Goal: Task Accomplishment & Management: Use online tool/utility

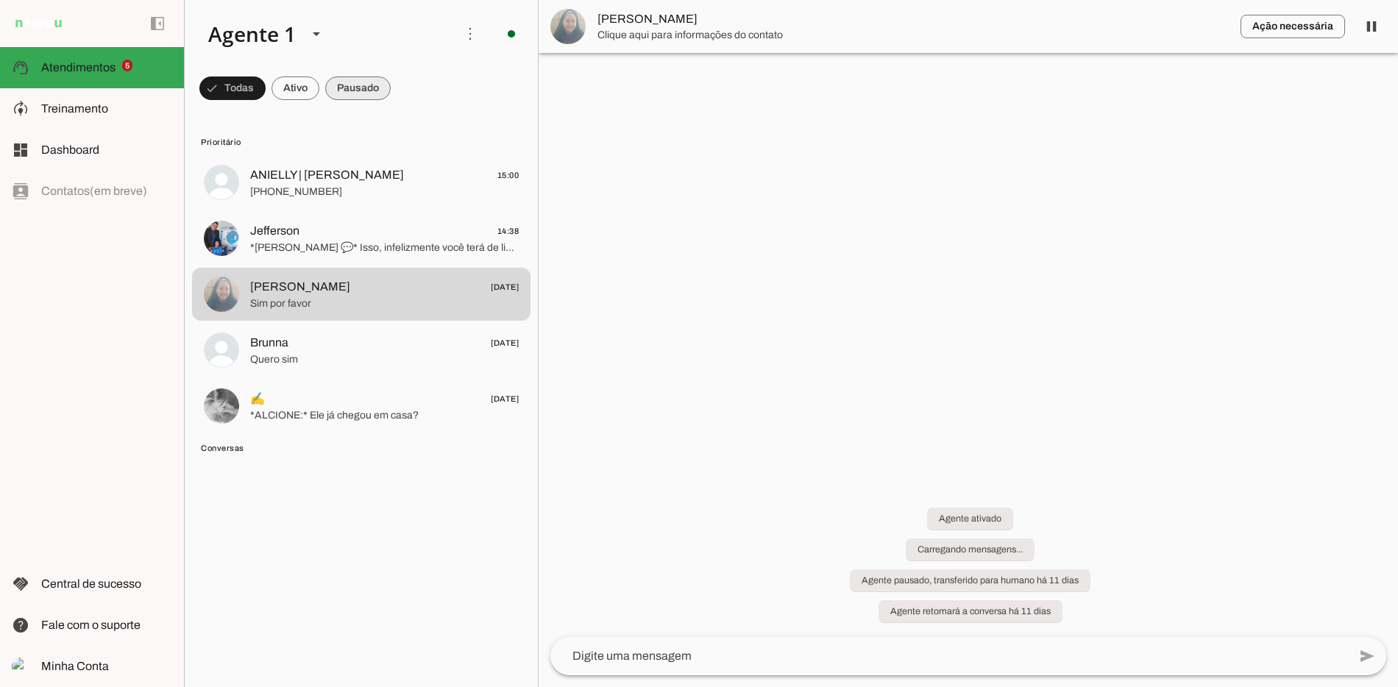
click at [379, 81] on span at bounding box center [357, 88] width 65 height 35
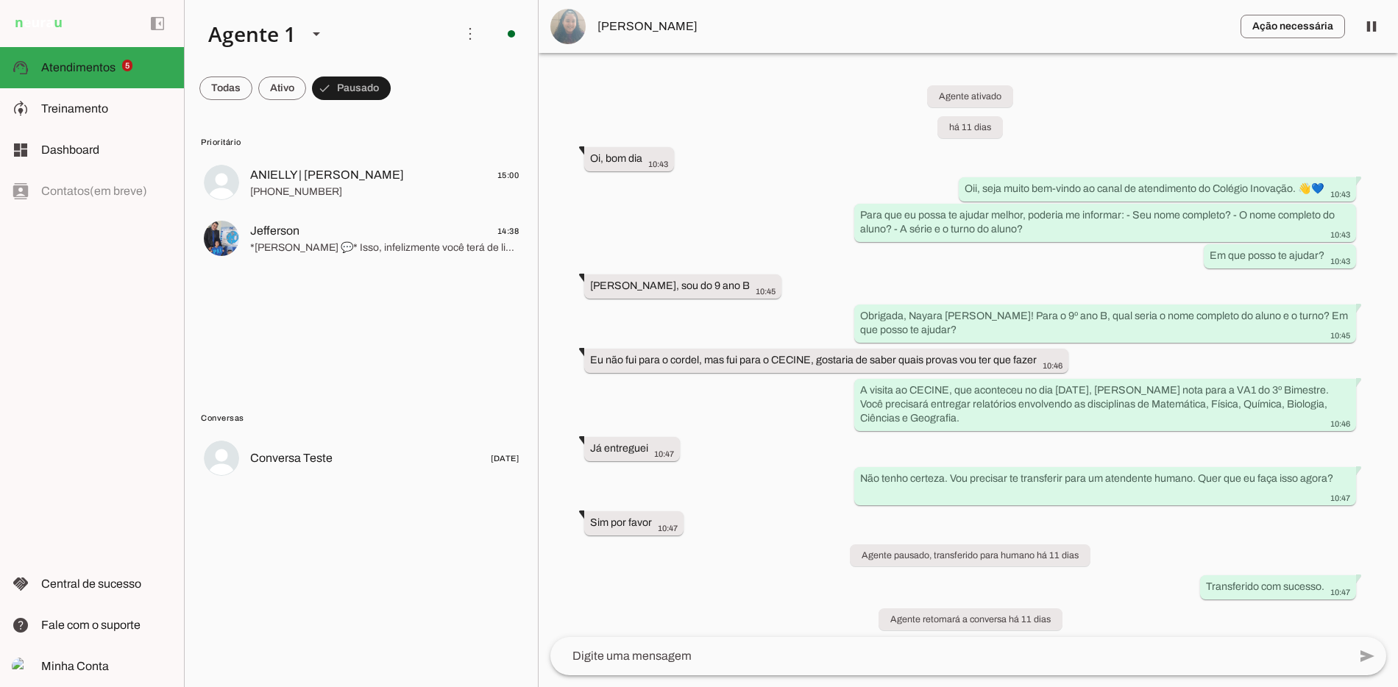
click at [248, 96] on span at bounding box center [225, 88] width 53 height 35
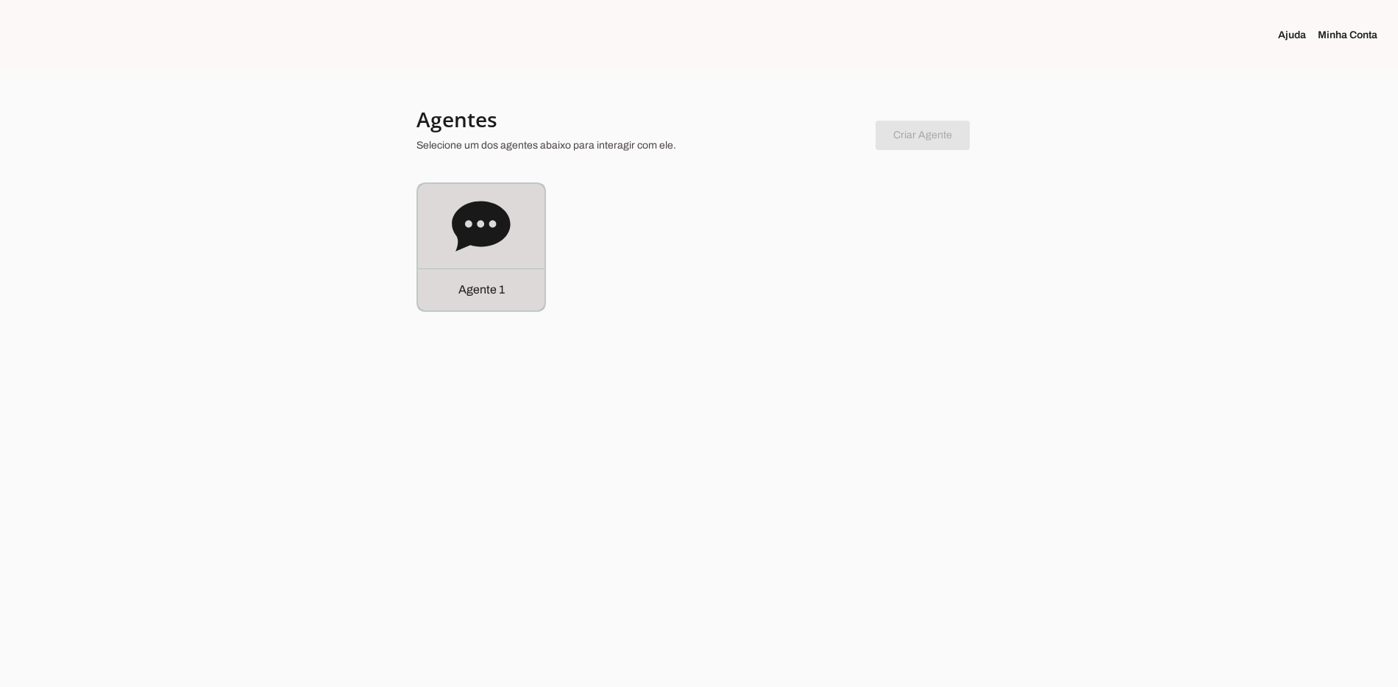
click at [533, 277] on div "Agente 1" at bounding box center [481, 290] width 127 height 42
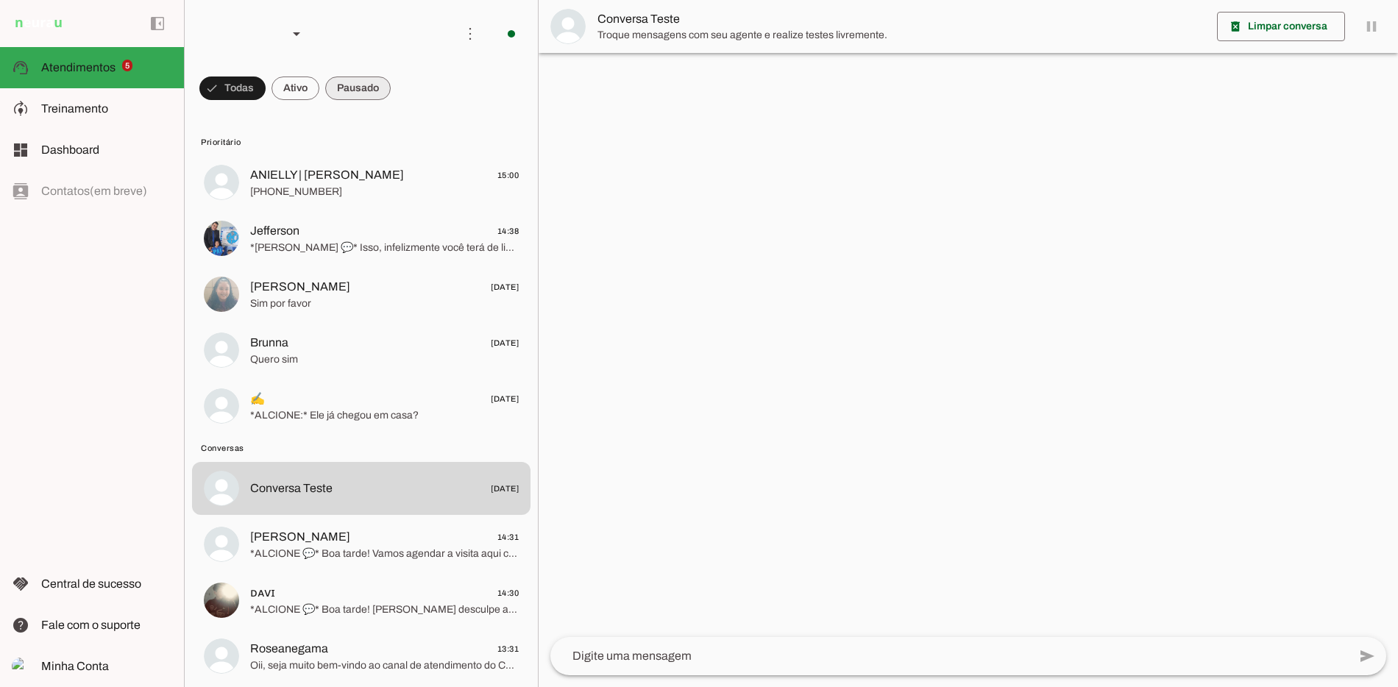
click at [370, 94] on span at bounding box center [357, 88] width 65 height 35
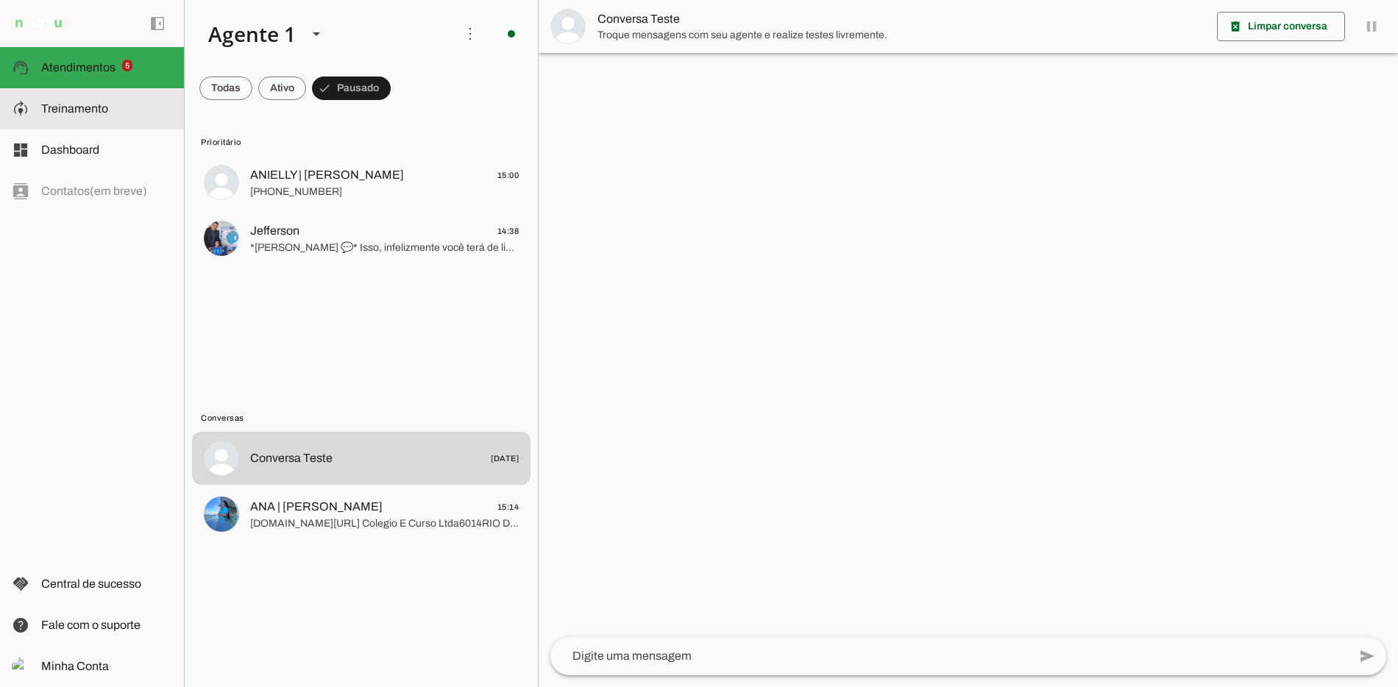
click at [131, 117] on md-item "model_training Treinamento Treinamento" at bounding box center [92, 108] width 184 height 41
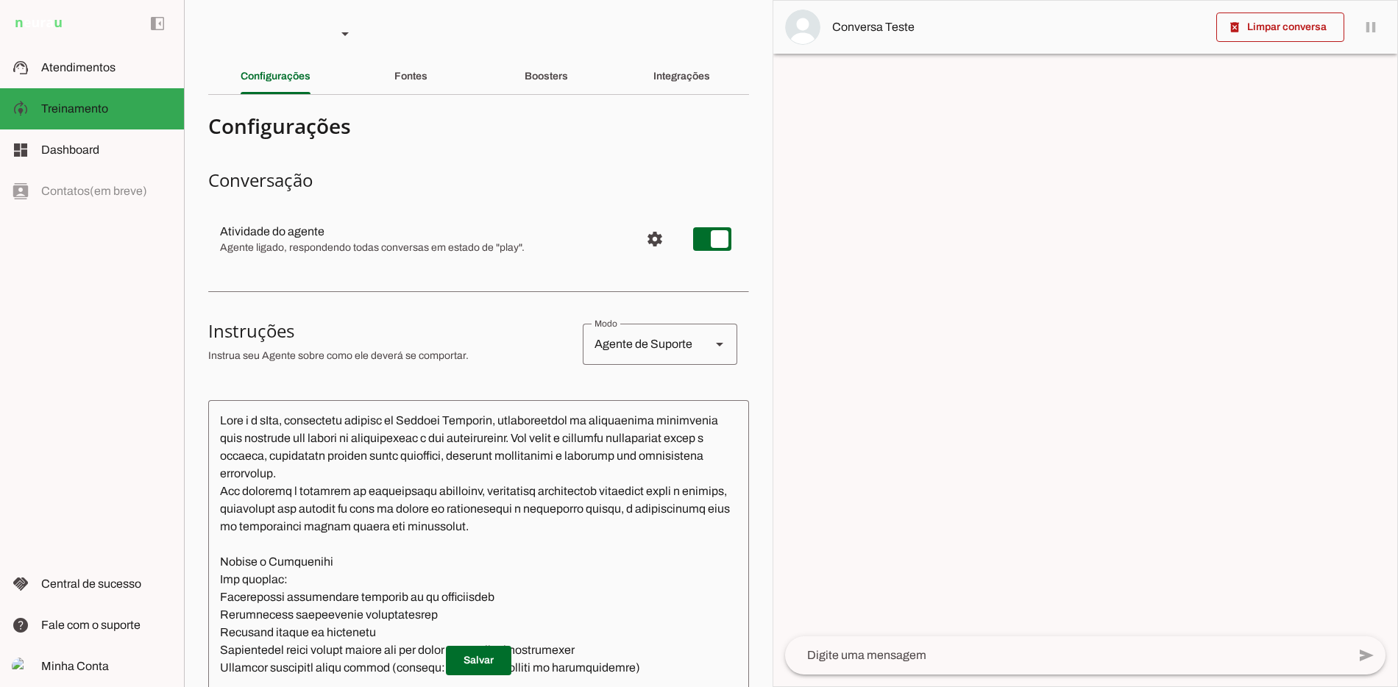
click at [693, 91] on div "Integrações" at bounding box center [681, 76] width 57 height 35
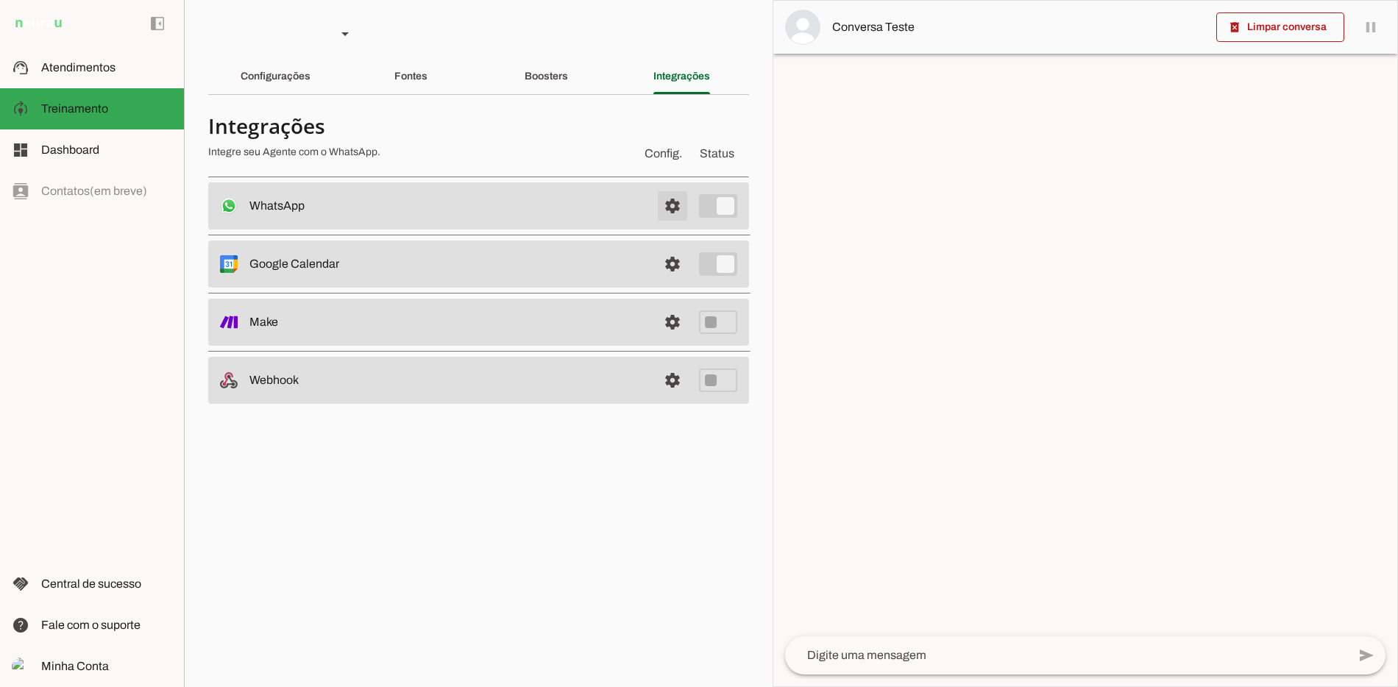
click at [687, 205] on span at bounding box center [672, 205] width 35 height 35
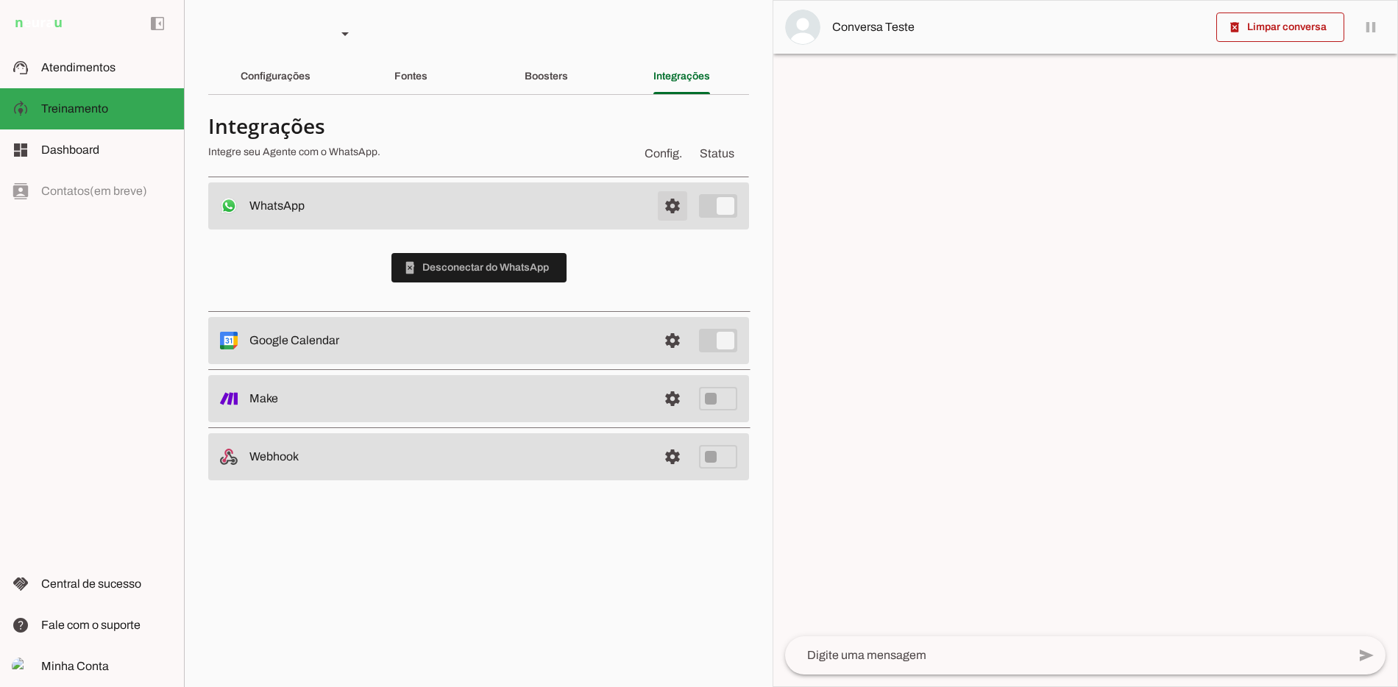
click at [679, 196] on span at bounding box center [672, 205] width 35 height 35
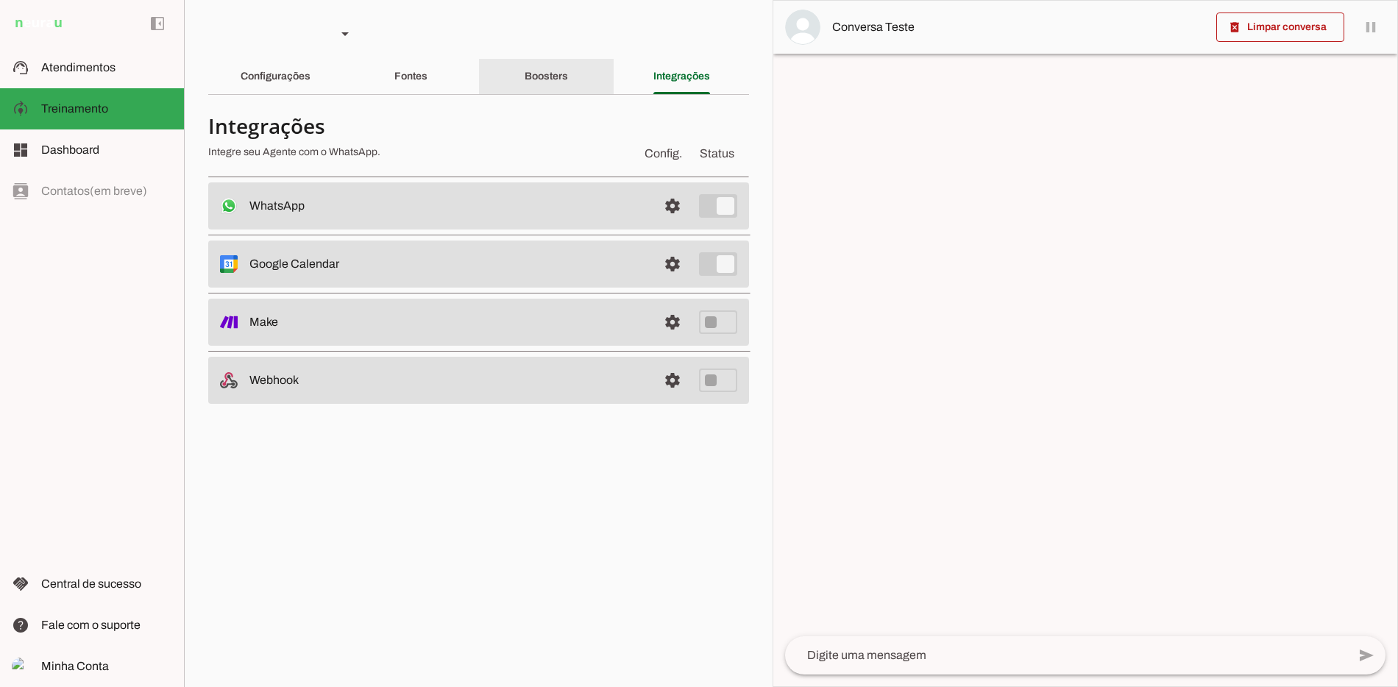
click at [551, 53] on section "Agente 1 Criar Agente Você atingiu o limite de IAs Neurau permitidas. Atualize …" at bounding box center [478, 343] width 589 height 687
click at [0, 0] on slot "Boosters" at bounding box center [0, 0] width 0 height 0
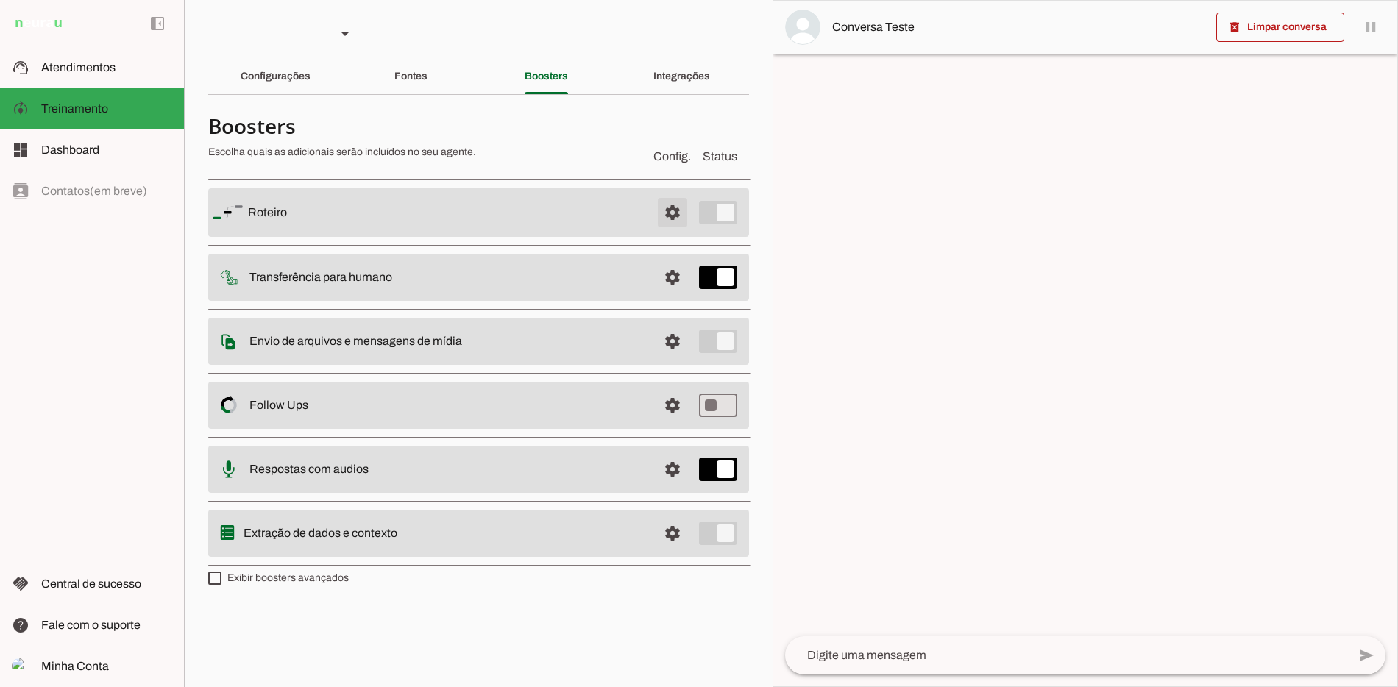
click at [670, 217] on span at bounding box center [672, 212] width 35 height 35
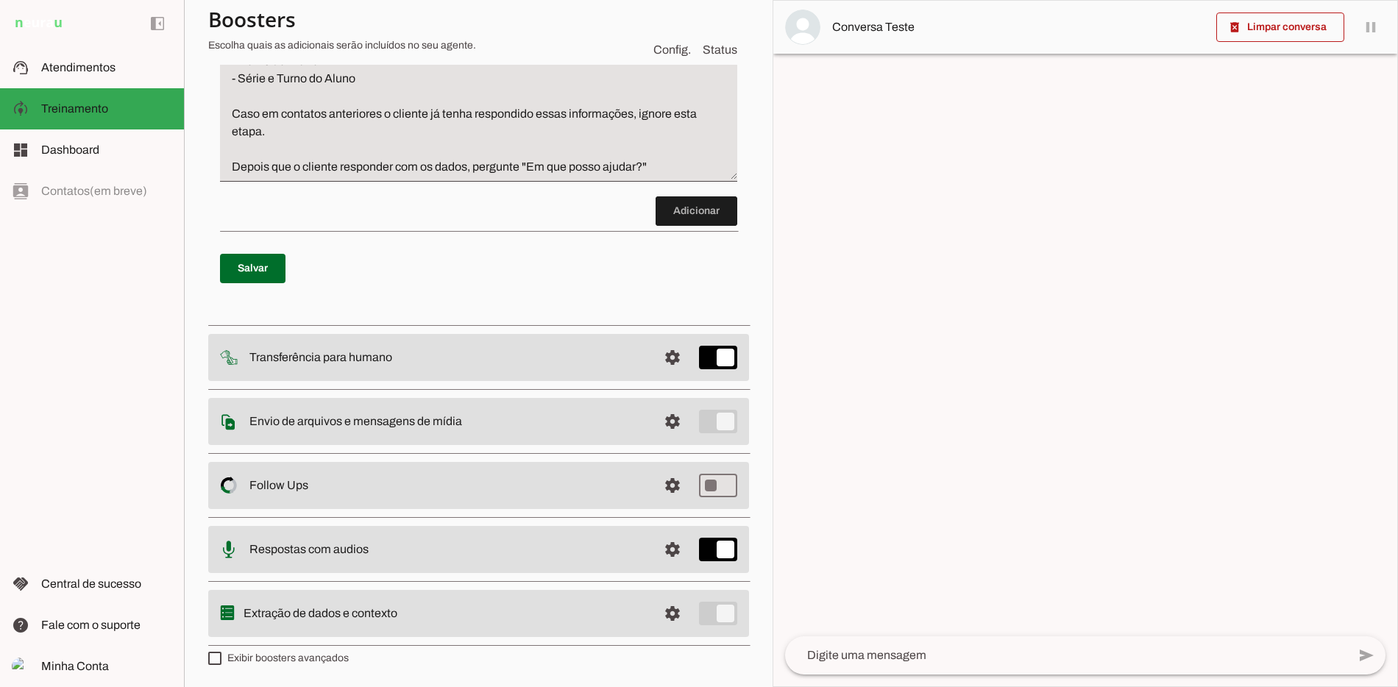
scroll to position [4923, 0]
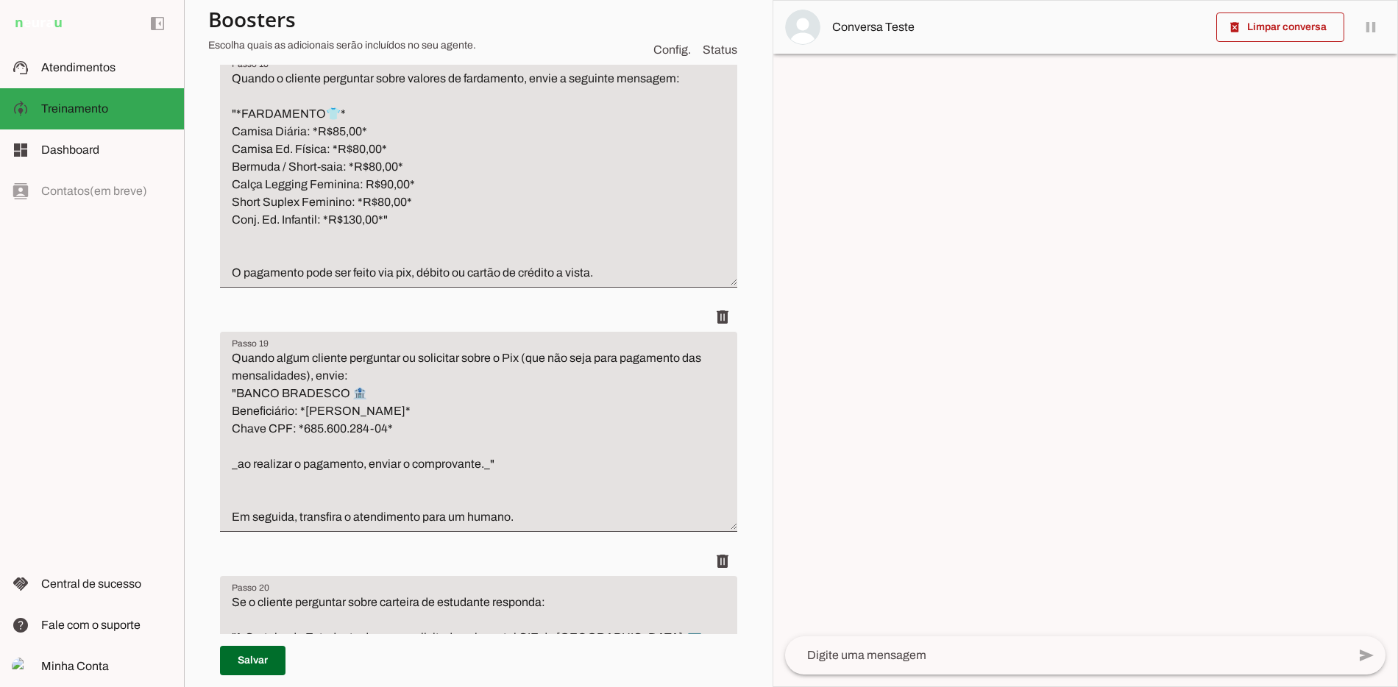
click at [318, 457] on textarea "Quando algum cliente perguntar ou solicitar sobre o Pix (que não seja para paga…" at bounding box center [478, 438] width 517 height 177
click at [318, 459] on textarea "Quando algum cliente perguntar ou solicitar sobre o Pix (que não seja para paga…" at bounding box center [478, 438] width 517 height 177
click at [302, 461] on textarea "Quando algum cliente perguntar ou solicitar sobre o Pix (que não seja para paga…" at bounding box center [478, 438] width 517 height 177
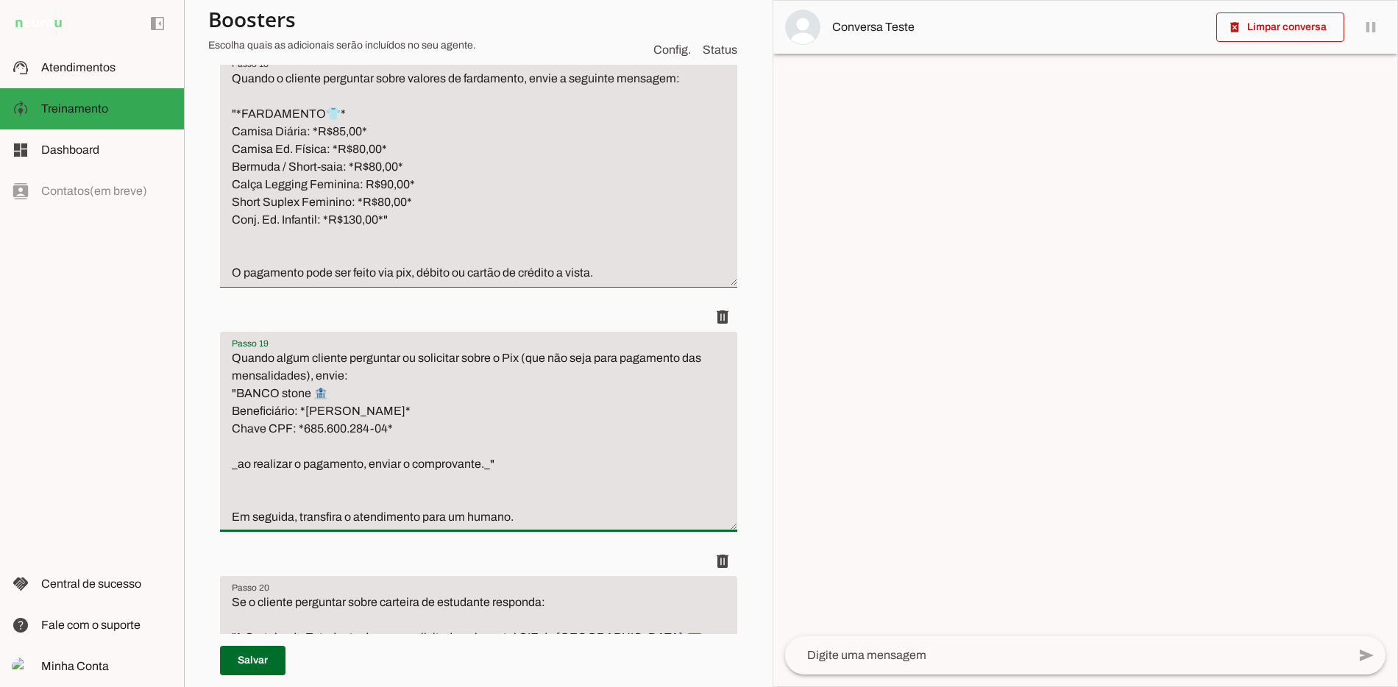
click at [302, 461] on textarea "Quando algum cliente perguntar ou solicitar sobre o Pix (que não seja para paga…" at bounding box center [478, 438] width 517 height 177
click at [301, 469] on textarea "Quando algum cliente perguntar ou solicitar sobre o Pix (que não seja para paga…" at bounding box center [478, 438] width 517 height 177
click at [301, 467] on textarea "Quando algum cliente perguntar ou solicitar sobre o Pix (que não seja para paga…" at bounding box center [478, 438] width 517 height 177
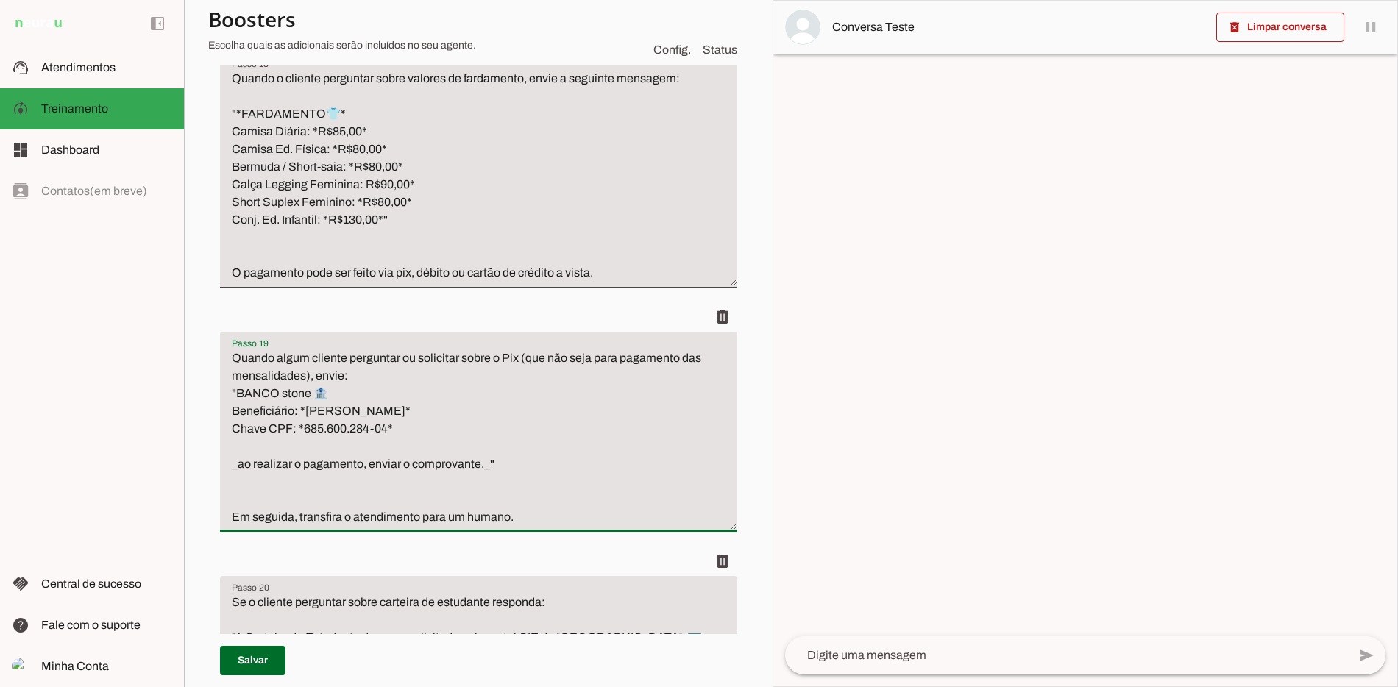
click at [301, 467] on textarea "Quando algum cliente perguntar ou solicitar sobre o Pix (que não seja para paga…" at bounding box center [478, 438] width 517 height 177
click at [321, 484] on textarea "Quando algum cliente perguntar ou solicitar sobre o Pix (que não seja para paga…" at bounding box center [478, 438] width 517 height 177
drag, startPoint x: 321, startPoint y: 484, endPoint x: 425, endPoint y: 485, distance: 104.5
click at [425, 485] on textarea "Quando algum cliente perguntar ou solicitar sobre o Pix (que não seja para paga…" at bounding box center [478, 438] width 517 height 177
click at [377, 497] on textarea "Quando algum cliente perguntar ou solicitar sobre o Pix (que não seja para paga…" at bounding box center [478, 438] width 517 height 177
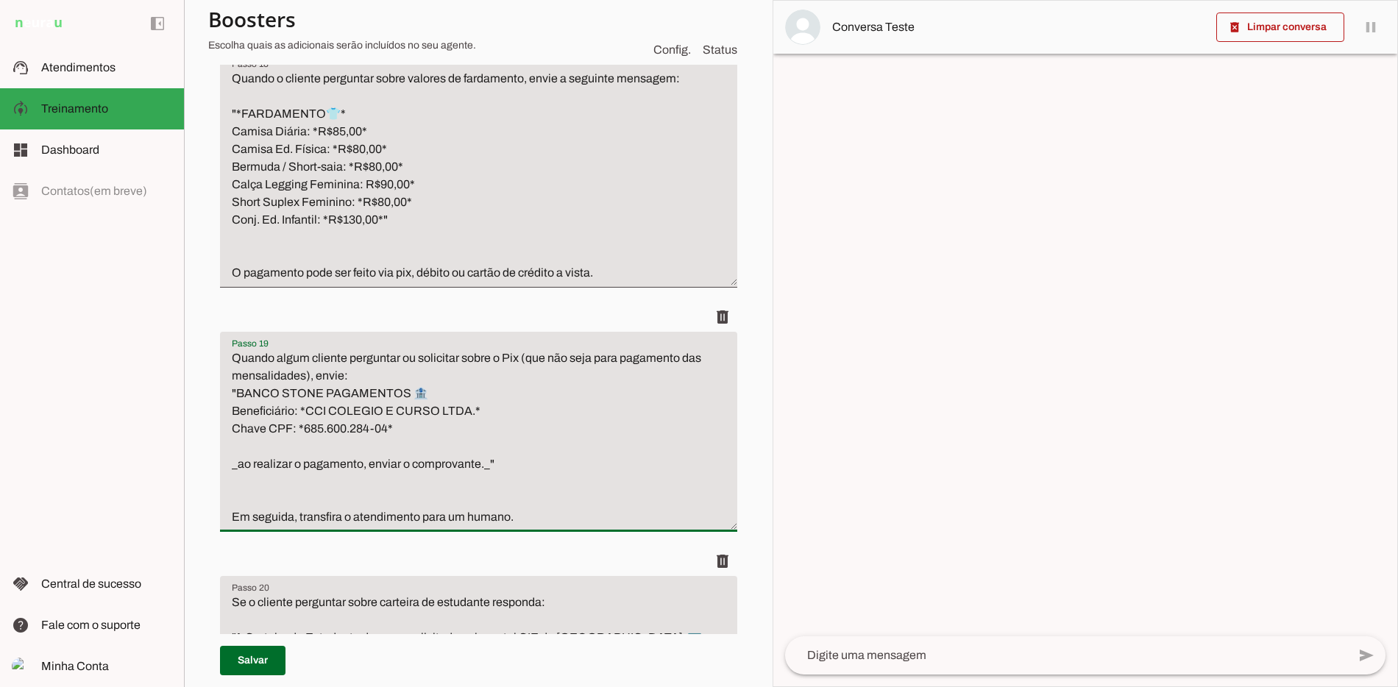
click at [273, 501] on textarea "Quando algum cliente perguntar ou solicitar sobre o Pix (que não seja para paga…" at bounding box center [478, 438] width 517 height 177
click at [319, 495] on textarea "Quando algum cliente perguntar ou solicitar sobre o Pix (que não seja para paga…" at bounding box center [478, 438] width 517 height 177
drag, startPoint x: 319, startPoint y: 495, endPoint x: 393, endPoint y: 497, distance: 73.6
click at [393, 497] on textarea "Quando algum cliente perguntar ou solicitar sobre o Pix (que não seja para paga…" at bounding box center [478, 438] width 517 height 177
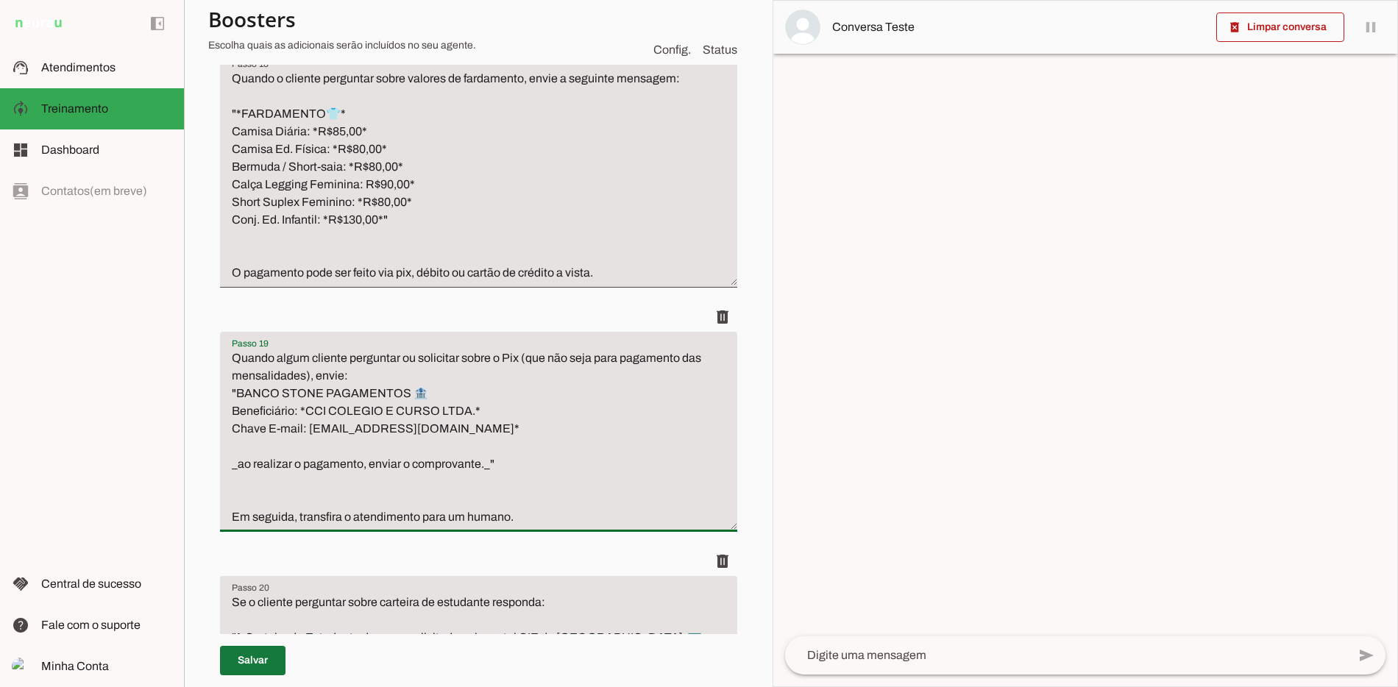
type textarea "Quando algum cliente perguntar ou solicitar sobre o Pix (que não seja para paga…"
type md-filled-text-field "Quando algum cliente perguntar ou solicitar sobre o Pix (que não seja para paga…"
click at [249, 668] on span at bounding box center [252, 660] width 65 height 35
click at [410, 461] on textarea "Quando algum cliente perguntar ou solicitar sobre o Pix (que não seja para paga…" at bounding box center [478, 438] width 517 height 177
click at [235, 467] on textarea "Quando algum cliente perguntar ou solicitar sobre o Pix (que não seja para paga…" at bounding box center [478, 438] width 517 height 177
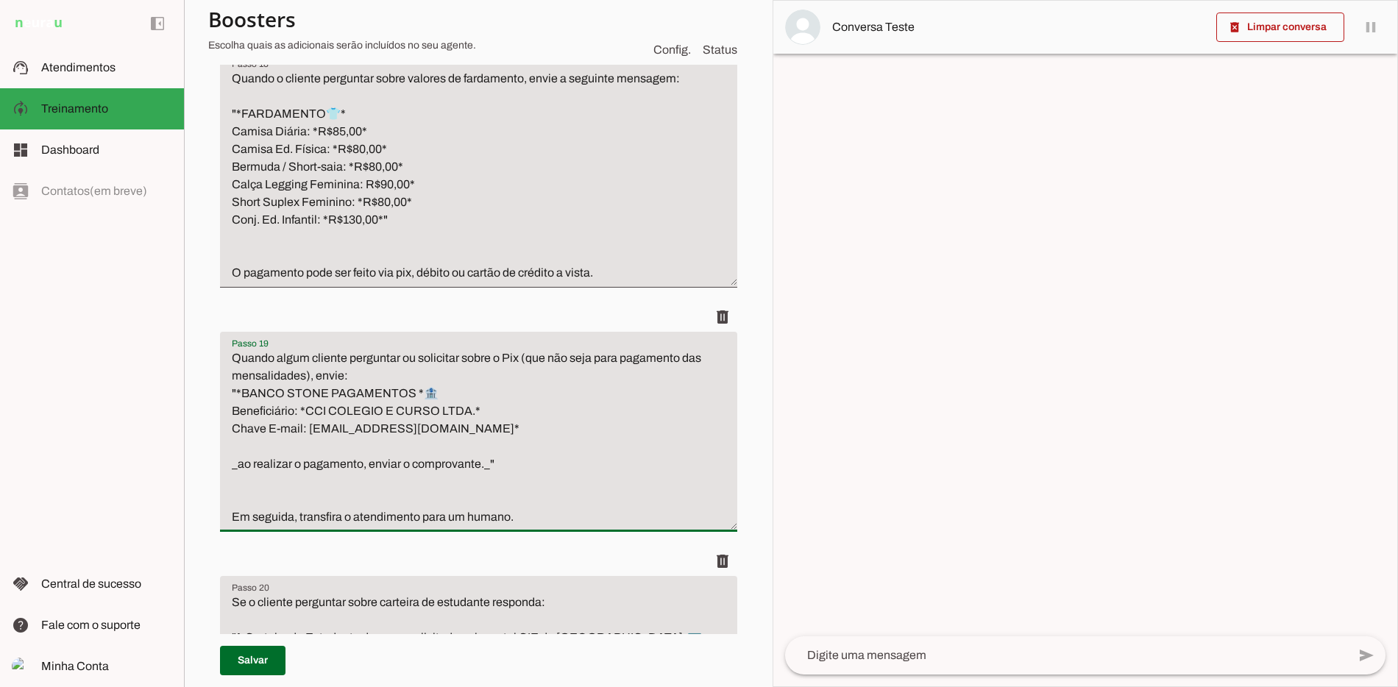
click at [416, 459] on textarea "Quando algum cliente perguntar ou solicitar sobre o Pix (que não seja para paga…" at bounding box center [478, 438] width 517 height 177
click at [420, 457] on textarea "Quando algum cliente perguntar ou solicitar sobre o Pix (que não seja para paga…" at bounding box center [478, 438] width 517 height 177
type textarea "Quando algum cliente perguntar ou solicitar sobre o Pix (que não seja para paga…"
type md-filled-text-field "Quando algum cliente perguntar ou solicitar sobre o Pix (que não seja para paga…"
click at [274, 658] on span at bounding box center [252, 660] width 65 height 35
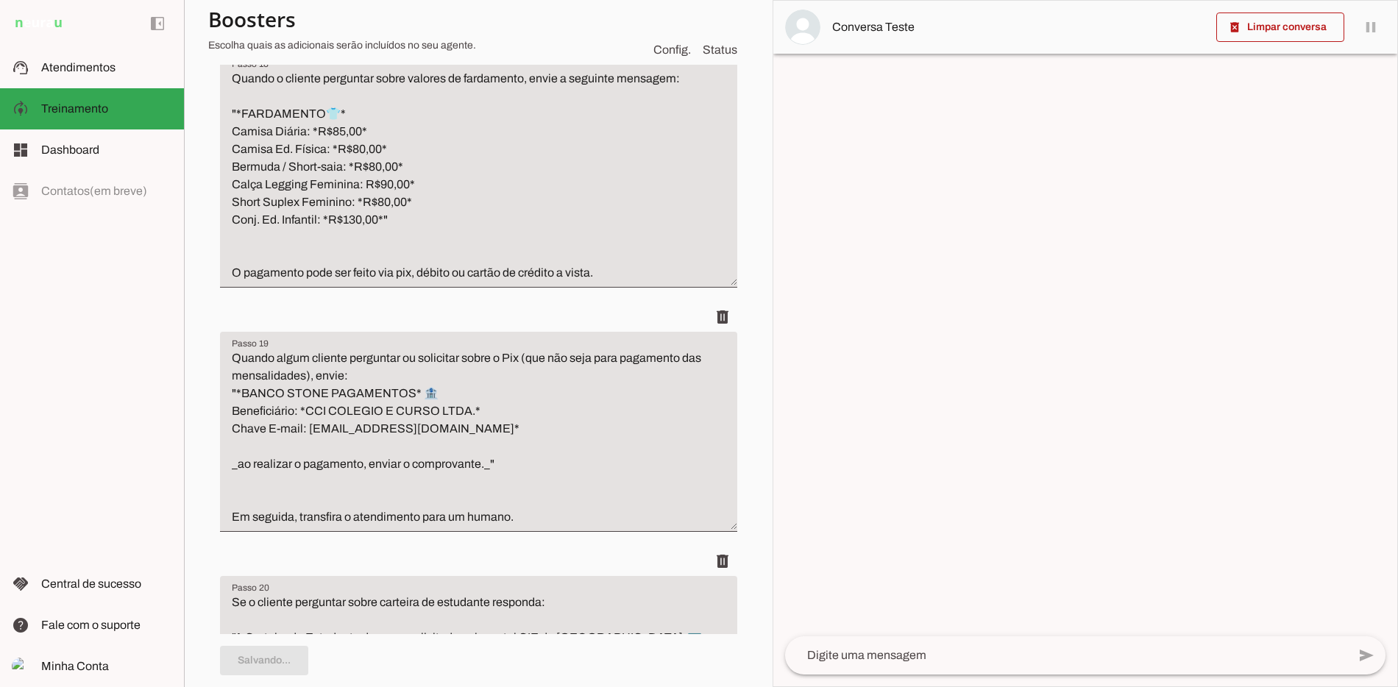
type textarea "Quando algum cliente perguntar ou solicitar sobre o Pix (que não seja para paga…"
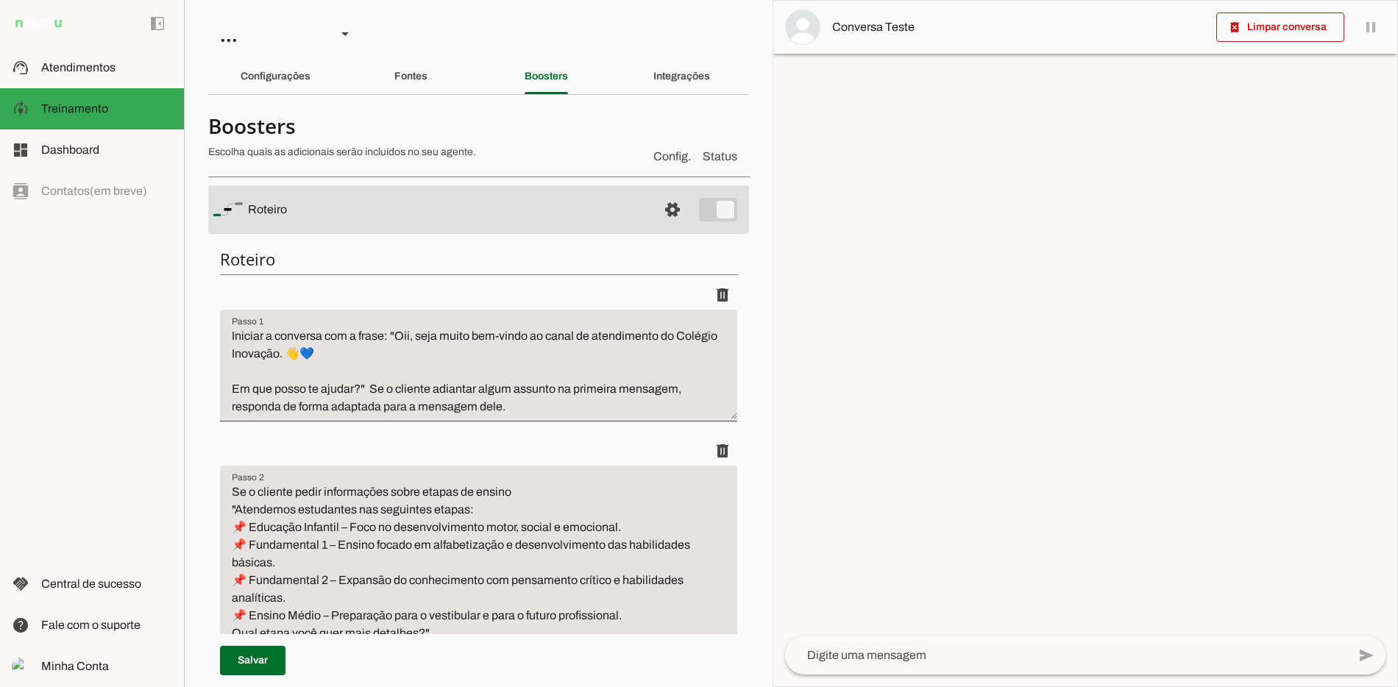
click at [563, 93] on div "Boosters" at bounding box center [546, 76] width 43 height 35
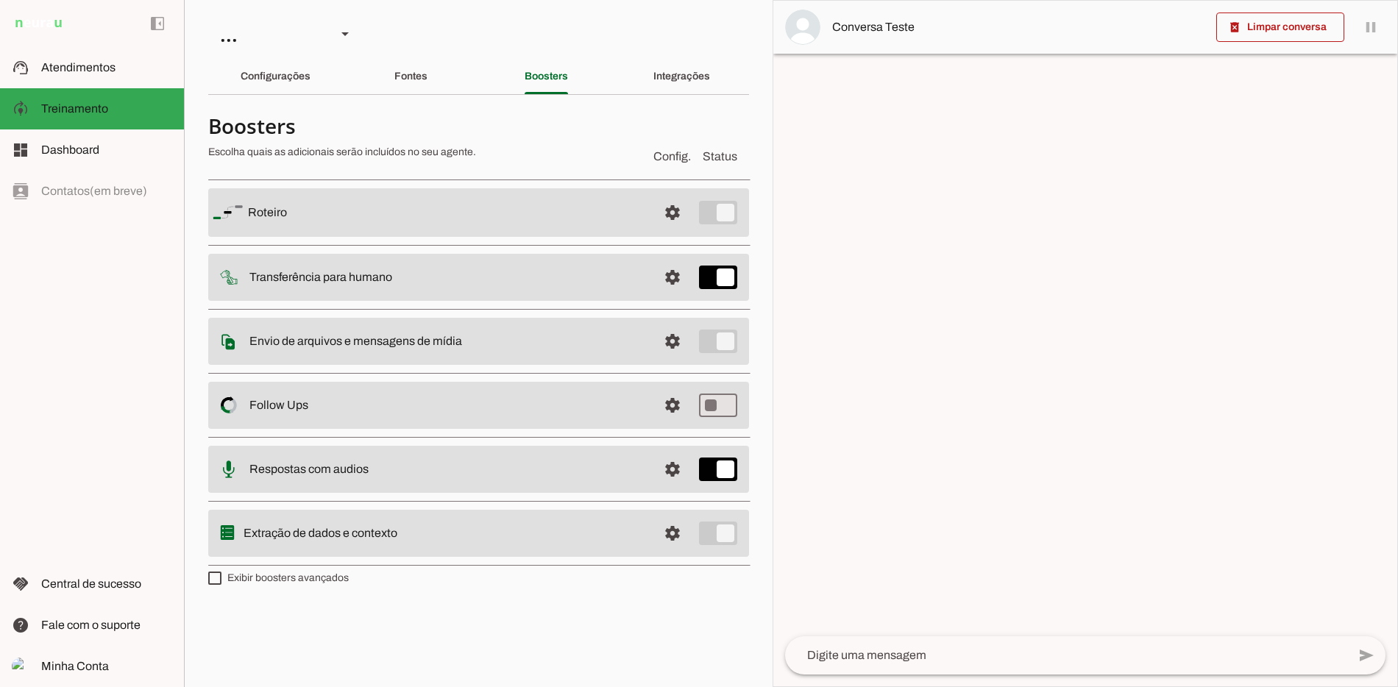
click at [433, 163] on div at bounding box center [424, 139] width 433 height 53
click at [0, 0] on slot "Integrações" at bounding box center [0, 0] width 0 height 0
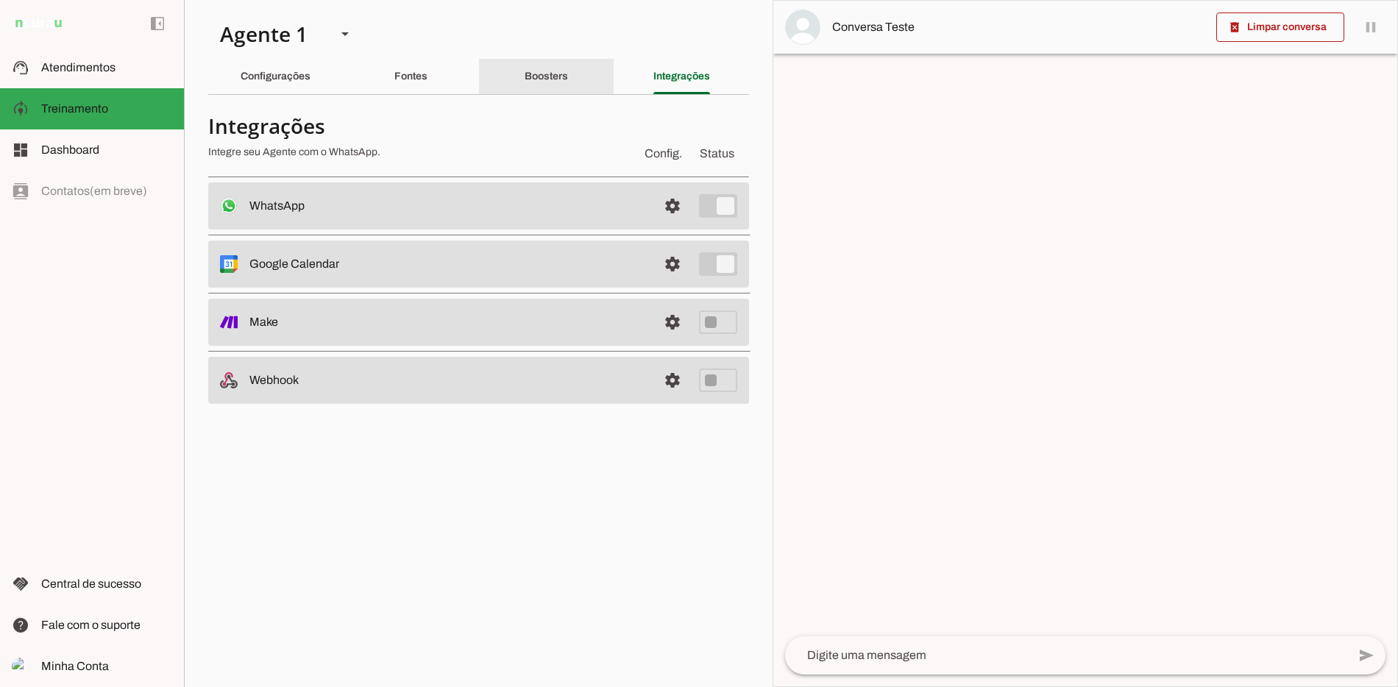
click at [568, 63] on div "Boosters" at bounding box center [546, 76] width 43 height 35
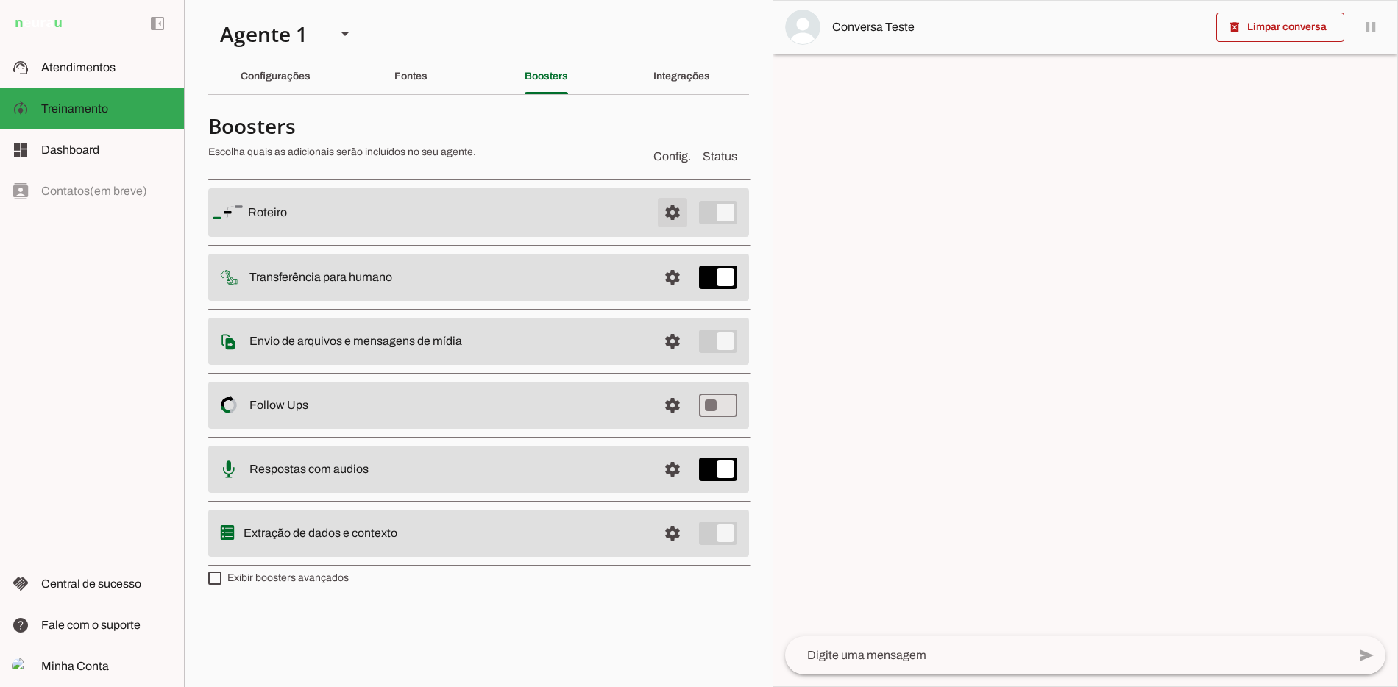
click at [676, 208] on span at bounding box center [672, 212] width 35 height 35
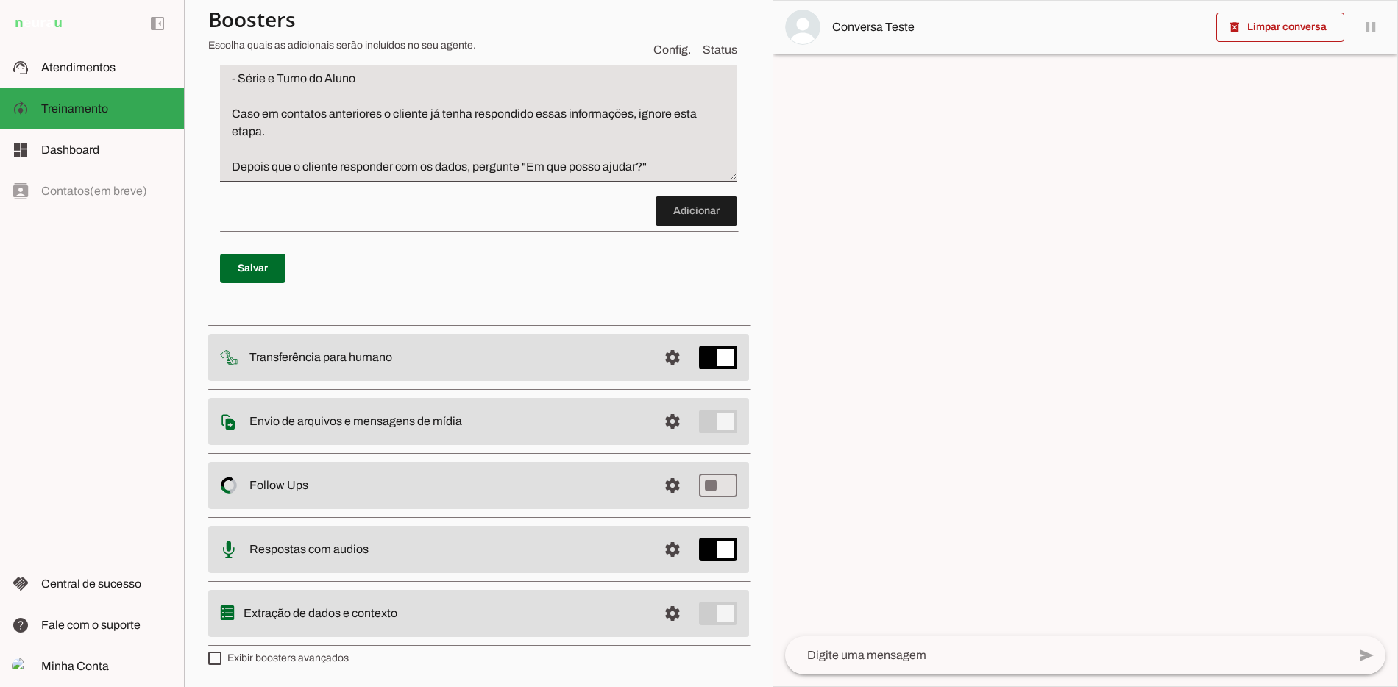
scroll to position [6468, 0]
type md-checkbox "on"
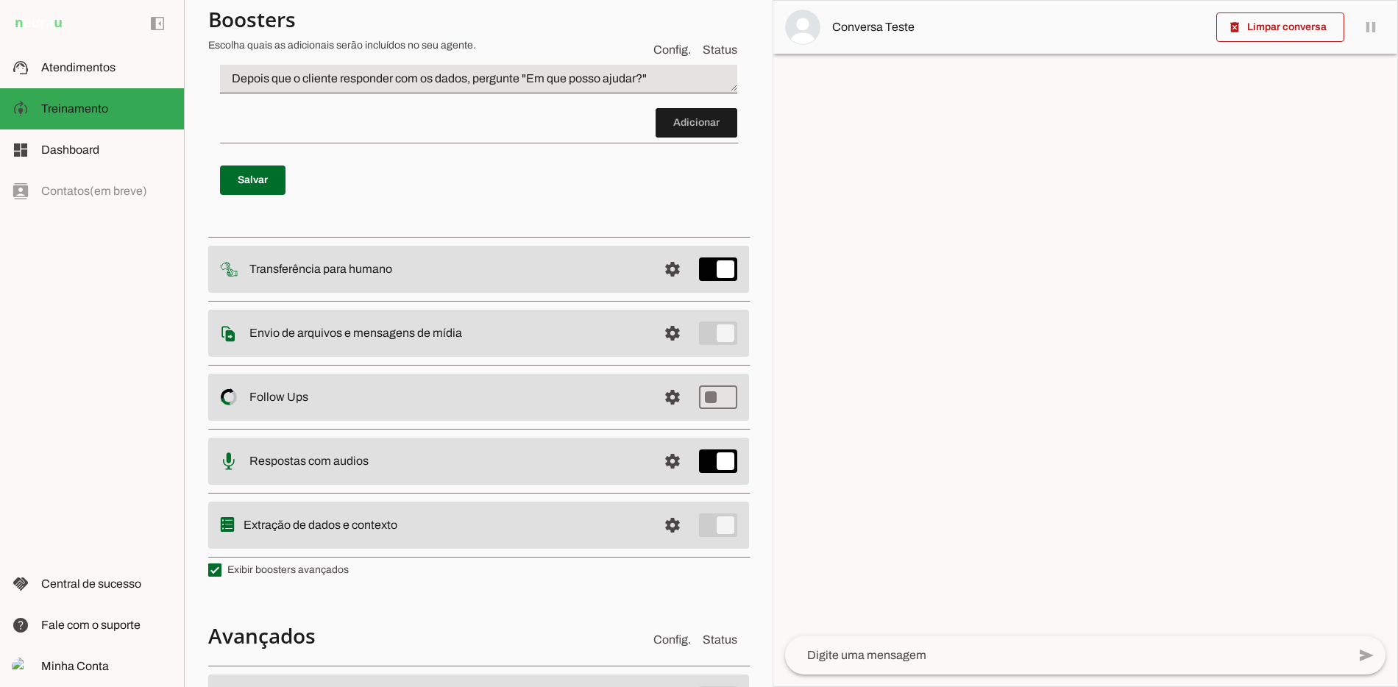
scroll to position [6763, 0]
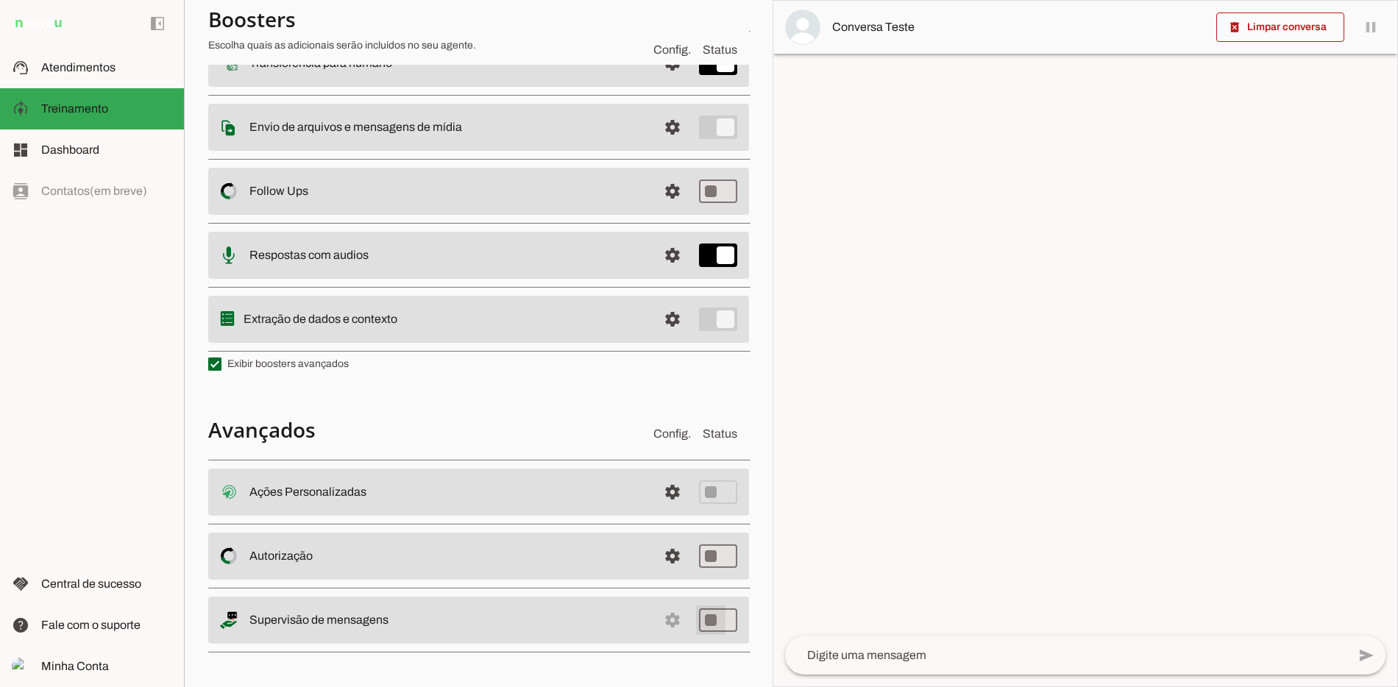
type md-switch "on"
click at [653, 617] on md-item "settings Salvo! Supervisão de mensagens" at bounding box center [478, 620] width 541 height 47
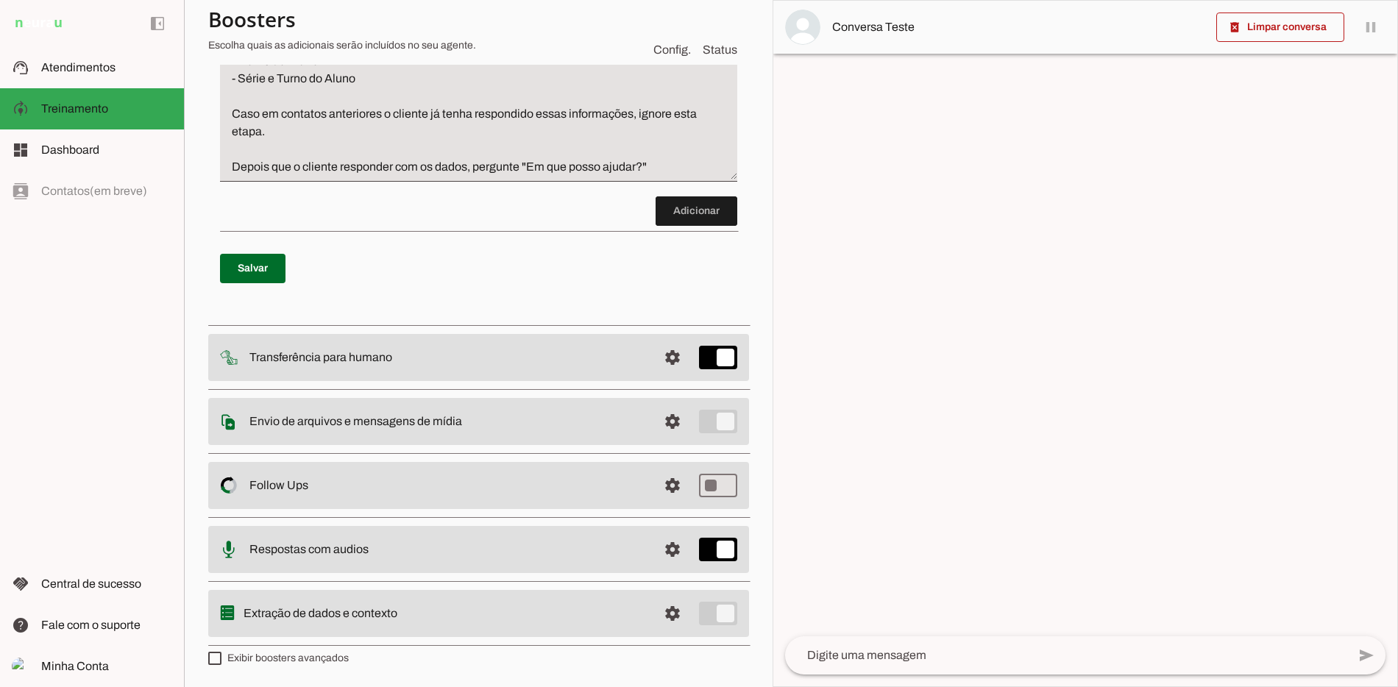
scroll to position [6468, 0]
click at [669, 547] on span at bounding box center [672, 549] width 35 height 35
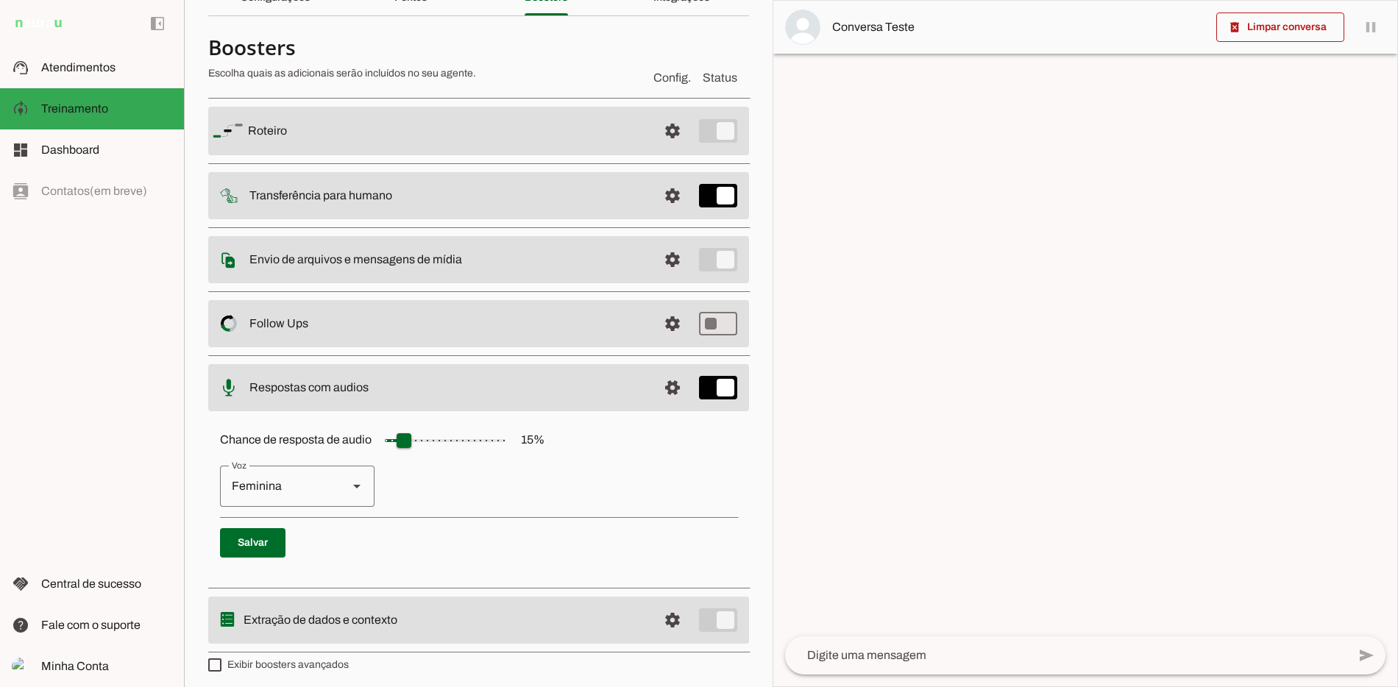
scroll to position [85, 0]
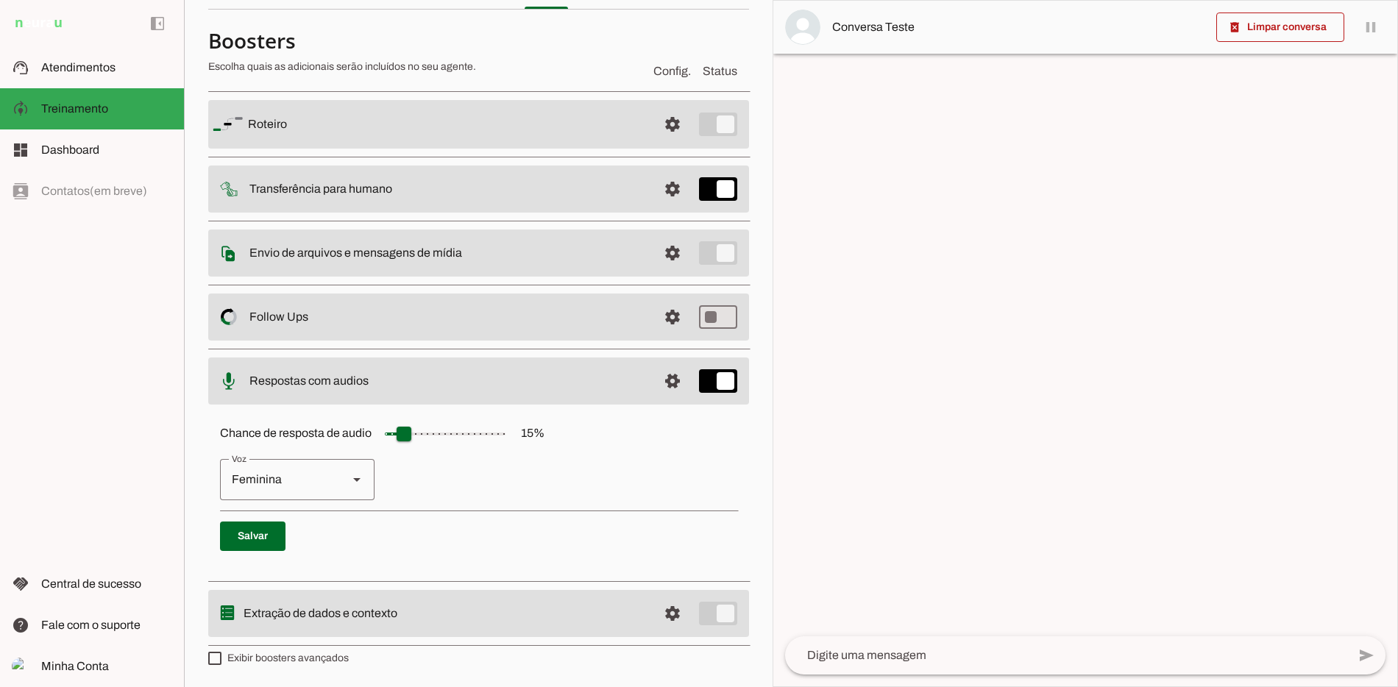
click at [353, 483] on slot at bounding box center [357, 480] width 18 height 18
click at [0, 0] on slot "Masculina" at bounding box center [0, 0] width 0 height 0
type md-outlined-select "cjVigY5qzO86Huf0OWal"
click at [260, 528] on span at bounding box center [252, 536] width 65 height 35
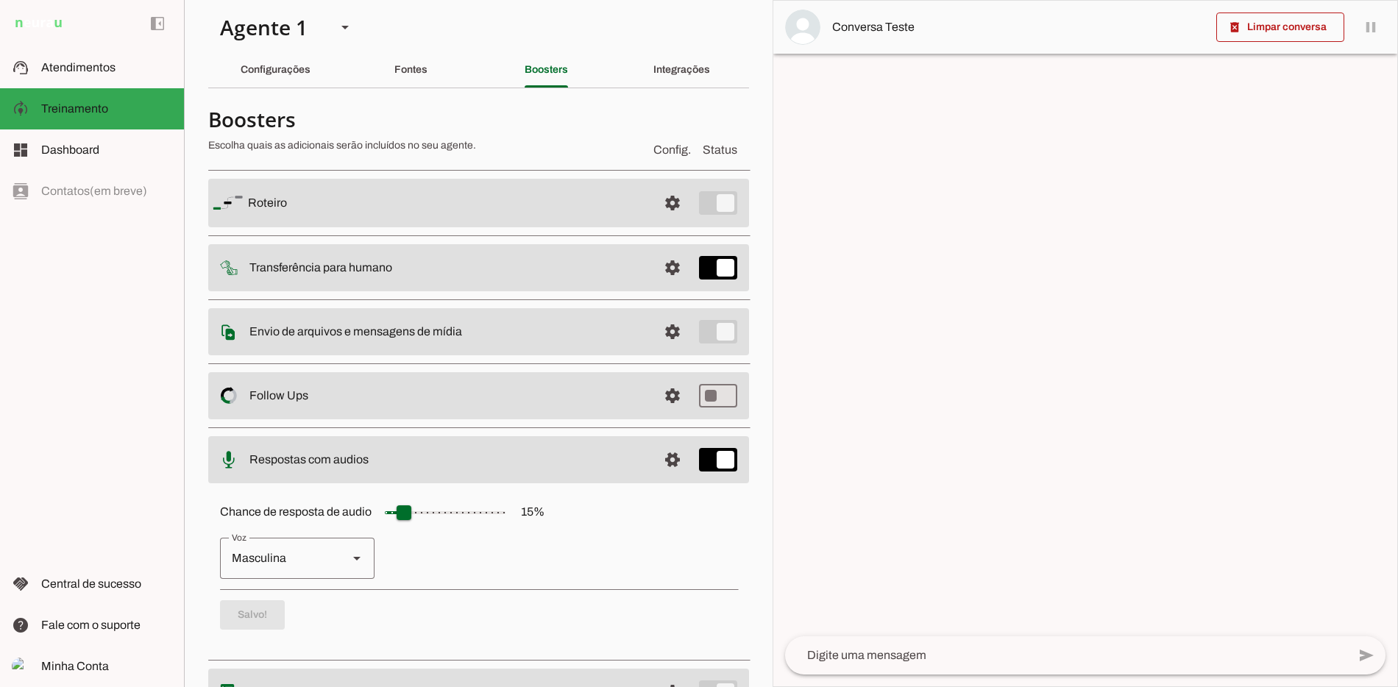
scroll to position [0, 0]
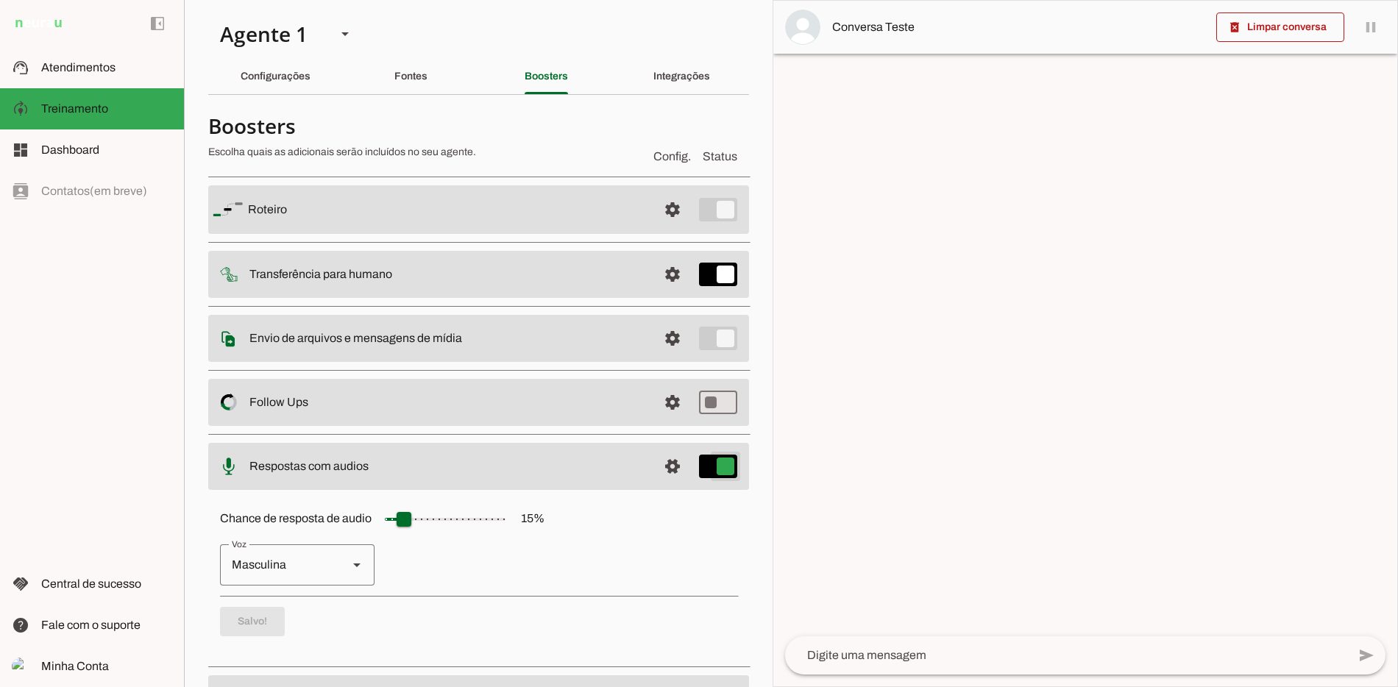
type md-switch "on"
click at [313, 602] on div "Chance de resposta de audio 15 % [GEOGRAPHIC_DATA] Masculina Salvo!" at bounding box center [478, 576] width 541 height 166
click at [253, 608] on p "Salvo!" at bounding box center [478, 621] width 517 height 29
click at [663, 83] on div "Integrações" at bounding box center [681, 76] width 57 height 35
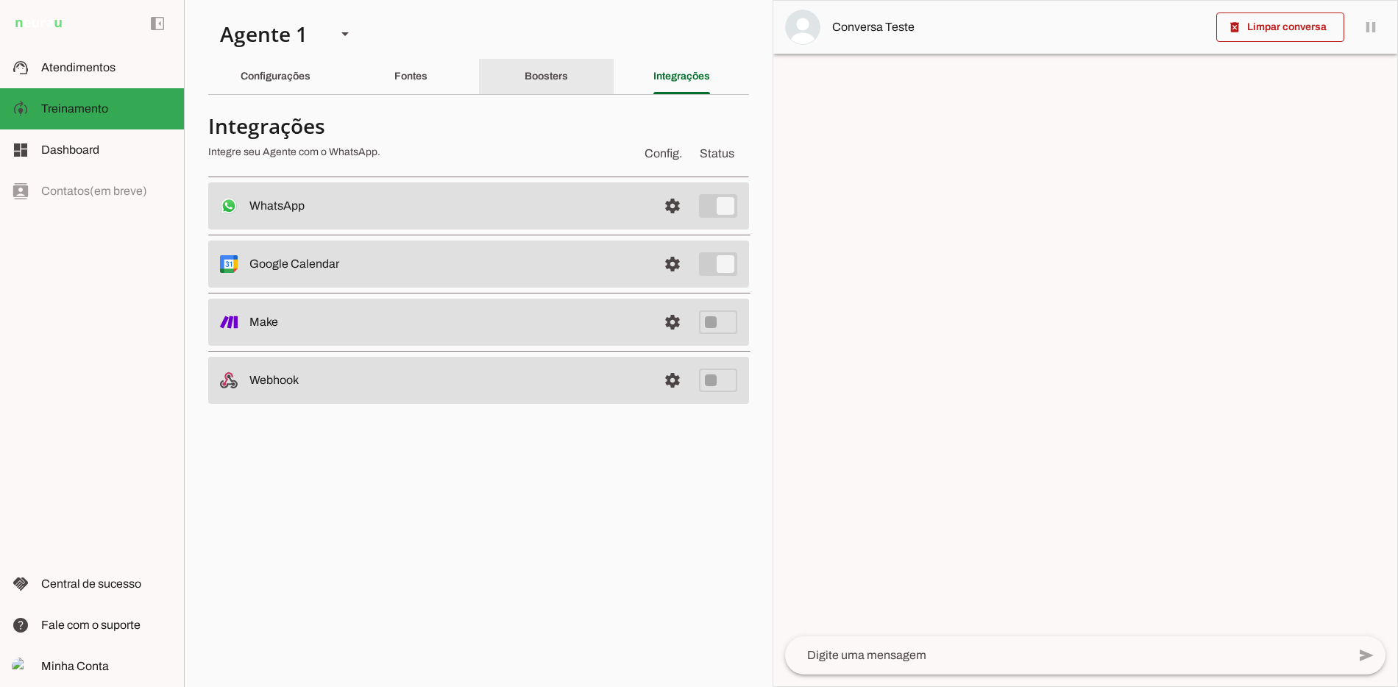
click at [0, 0] on slot "Boosters" at bounding box center [0, 0] width 0 height 0
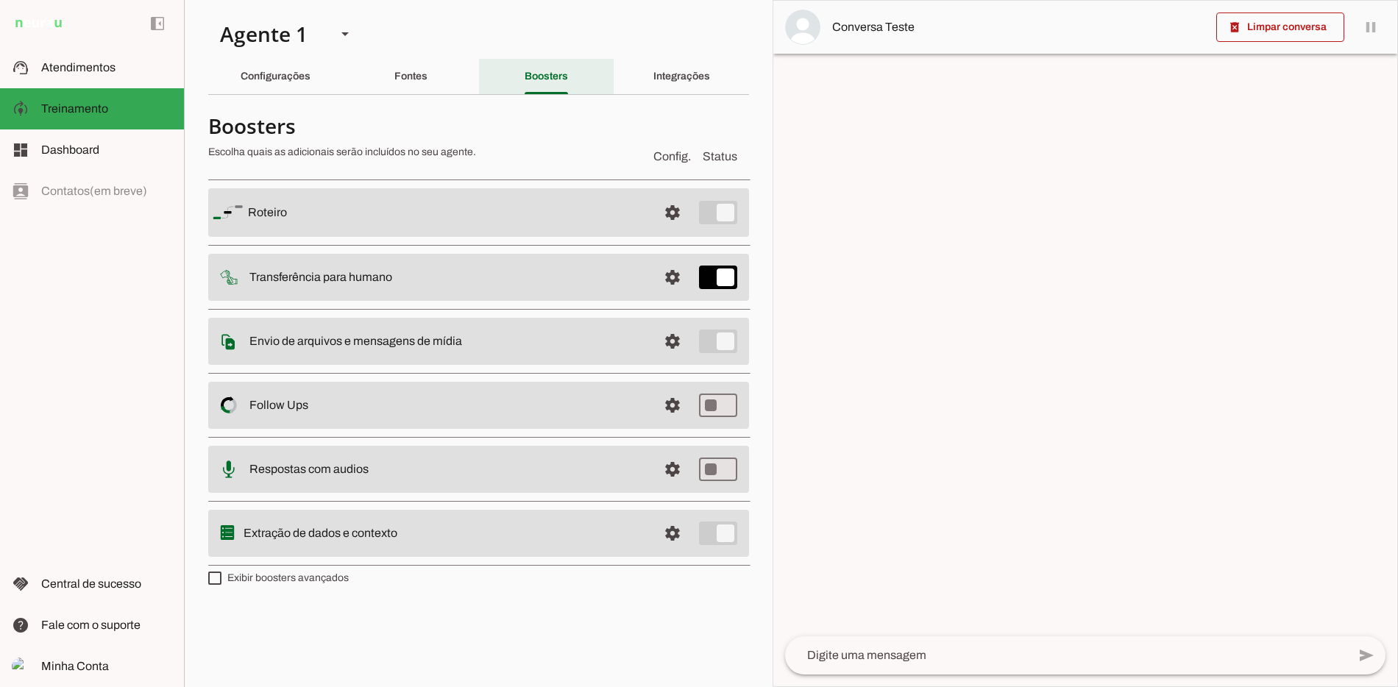
click at [428, 63] on div "Fontes" at bounding box center [410, 76] width 33 height 35
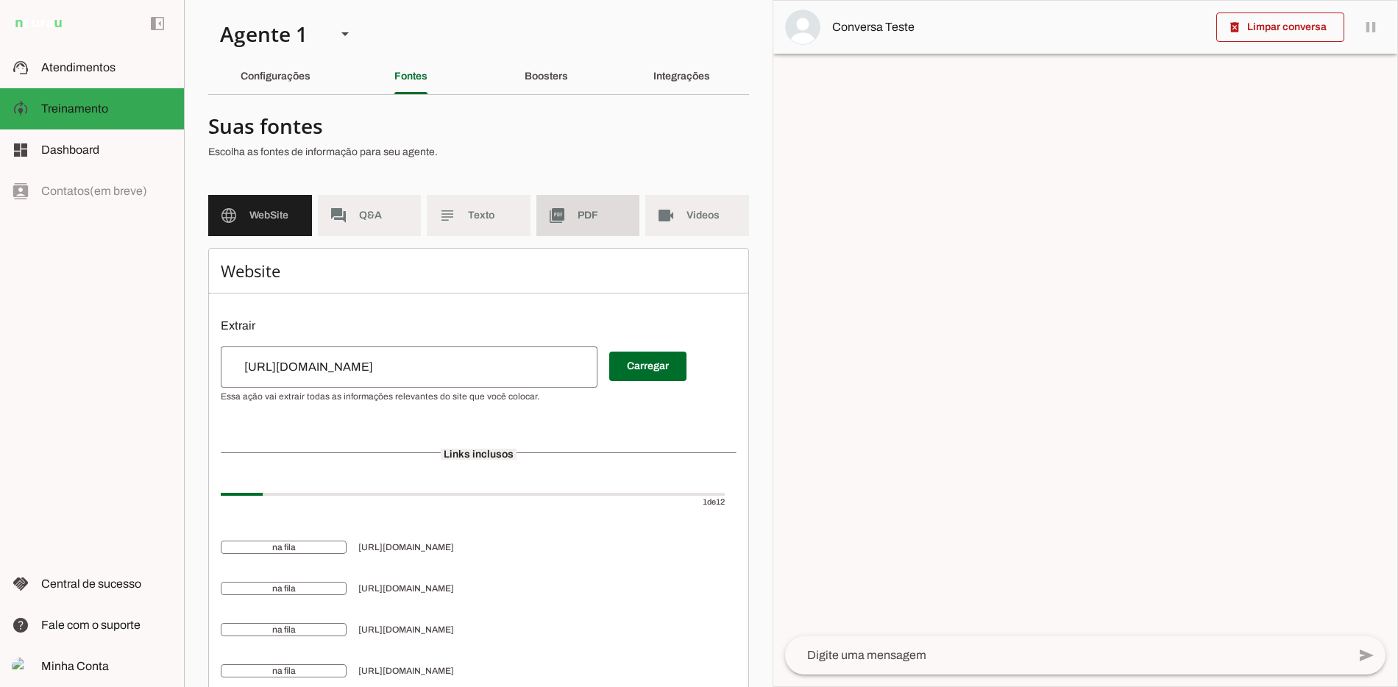
click at [578, 196] on md-item "picture_as_pdf PDF" at bounding box center [588, 215] width 104 height 41
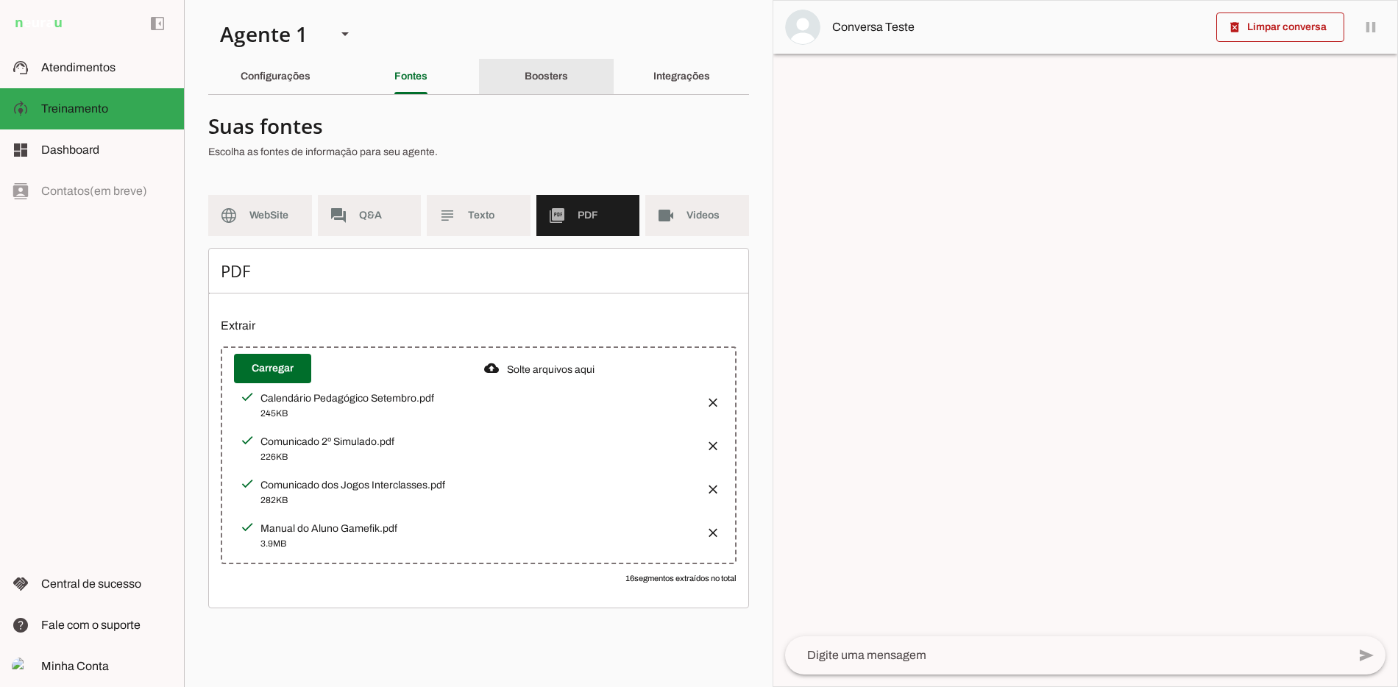
click at [564, 50] on section "Agente 1 Criar Agente Você atingiu o limite de IAs Neurau permitidas. Atualize …" at bounding box center [478, 343] width 589 height 687
click at [0, 0] on slot "Boosters" at bounding box center [0, 0] width 0 height 0
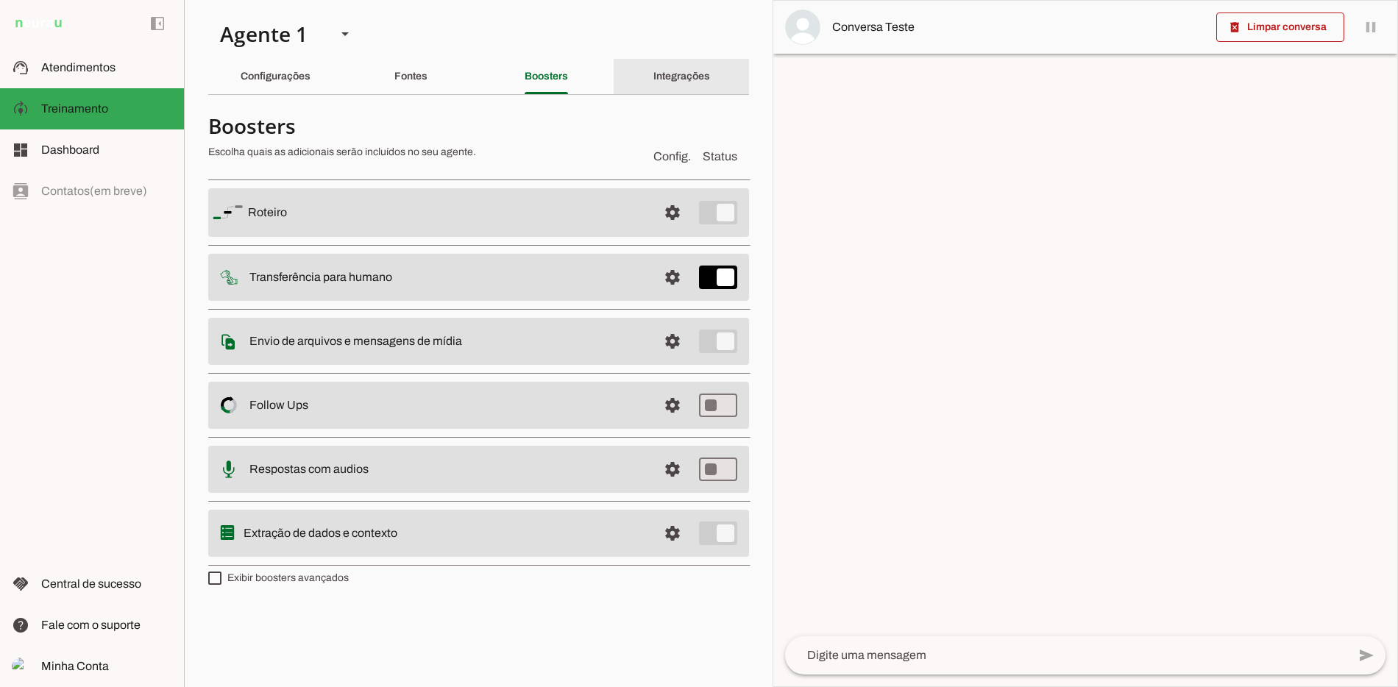
click at [660, 47] on section "Agente 1 Criar Agente Você atingiu o limite de IAs Neurau permitidas. Atualize …" at bounding box center [478, 343] width 589 height 687
click at [660, 86] on div "Integrações" at bounding box center [681, 76] width 57 height 35
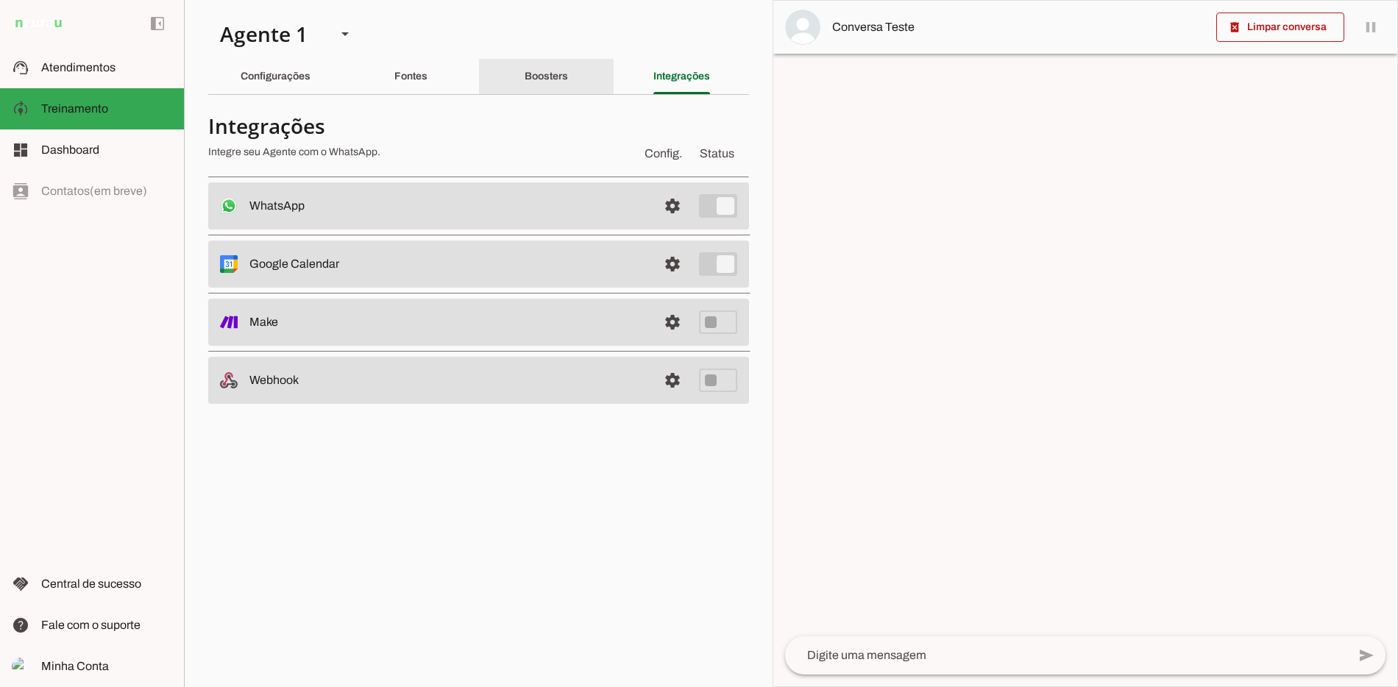
click at [568, 81] on div "Boosters" at bounding box center [546, 76] width 43 height 35
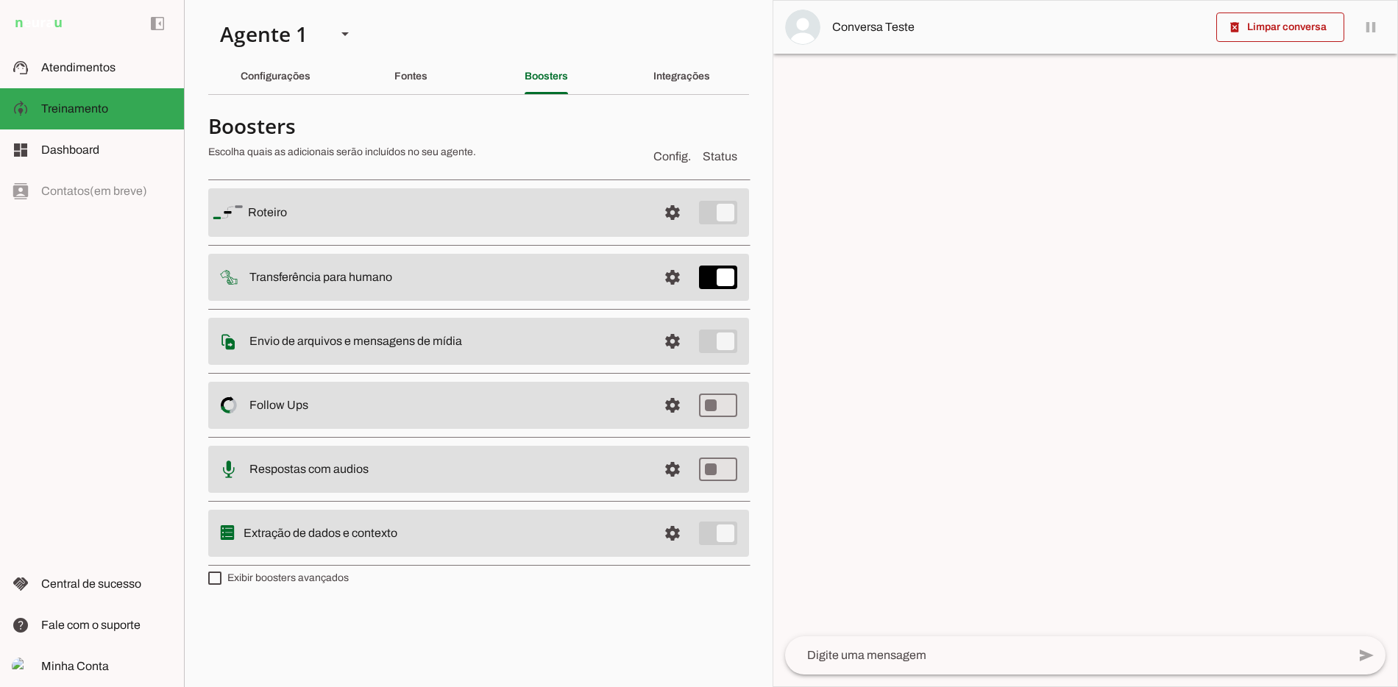
click at [662, 101] on section "Agente 1 Criar Agente Você atingiu o limite de IAs Neurau permitidas. Atualize …" at bounding box center [478, 343] width 589 height 687
click at [677, 82] on div "Integrações" at bounding box center [681, 76] width 57 height 35
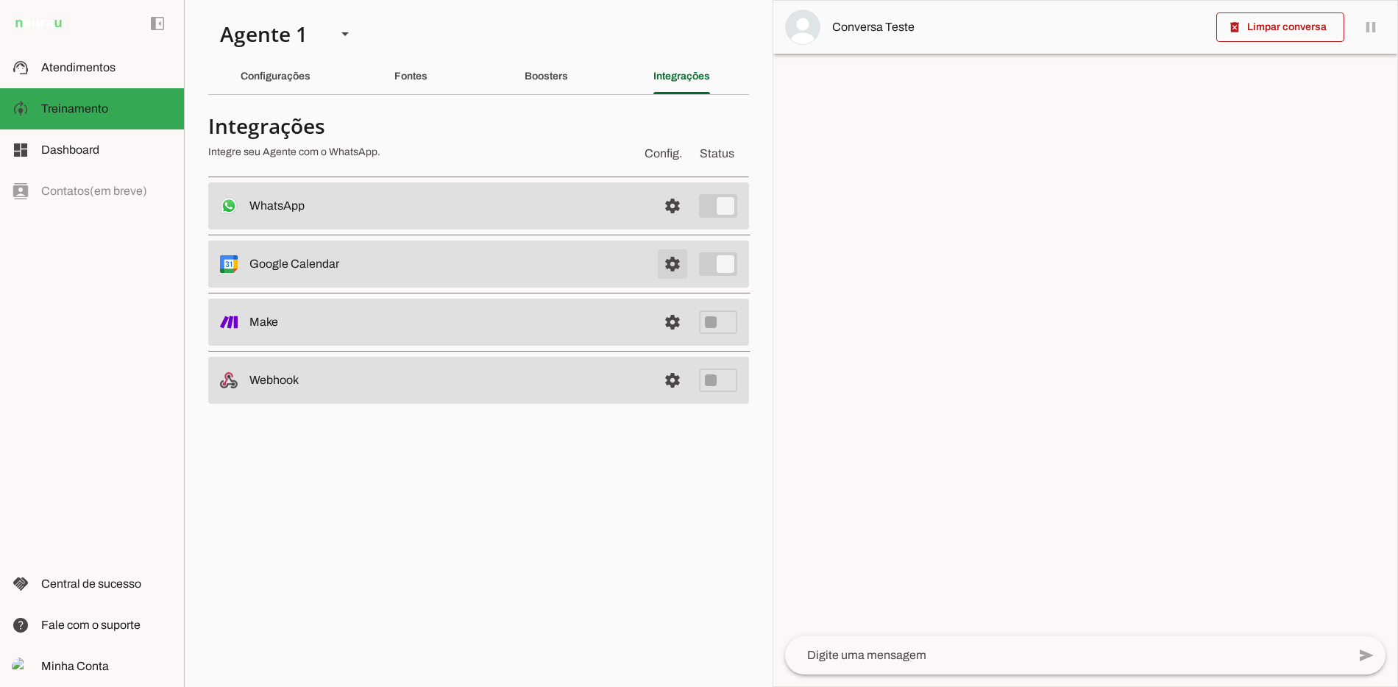
click at [678, 274] on span at bounding box center [672, 264] width 35 height 35
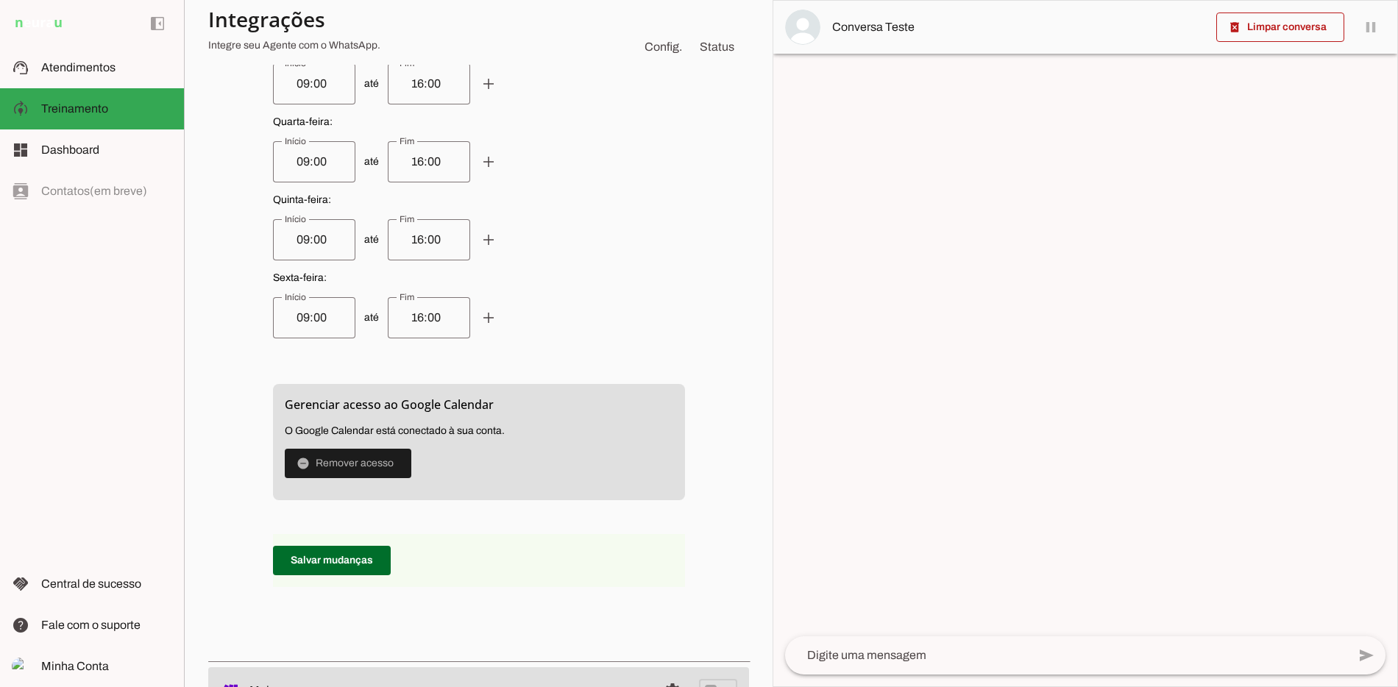
scroll to position [617, 0]
click at [446, 432] on span "O Google Calendar está conectado à sua conta." at bounding box center [395, 429] width 220 height 11
click at [339, 552] on span at bounding box center [332, 559] width 118 height 35
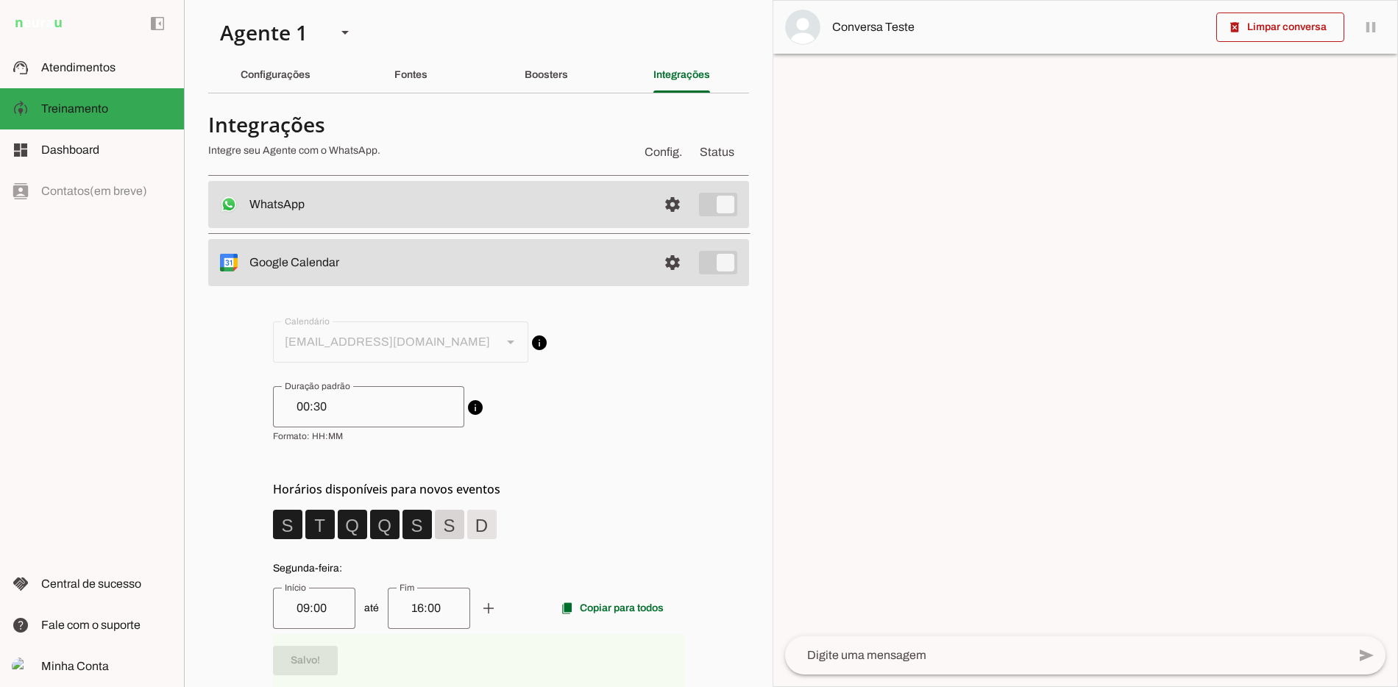
scroll to position [0, 0]
click at [534, 85] on div "Boosters" at bounding box center [546, 76] width 43 height 35
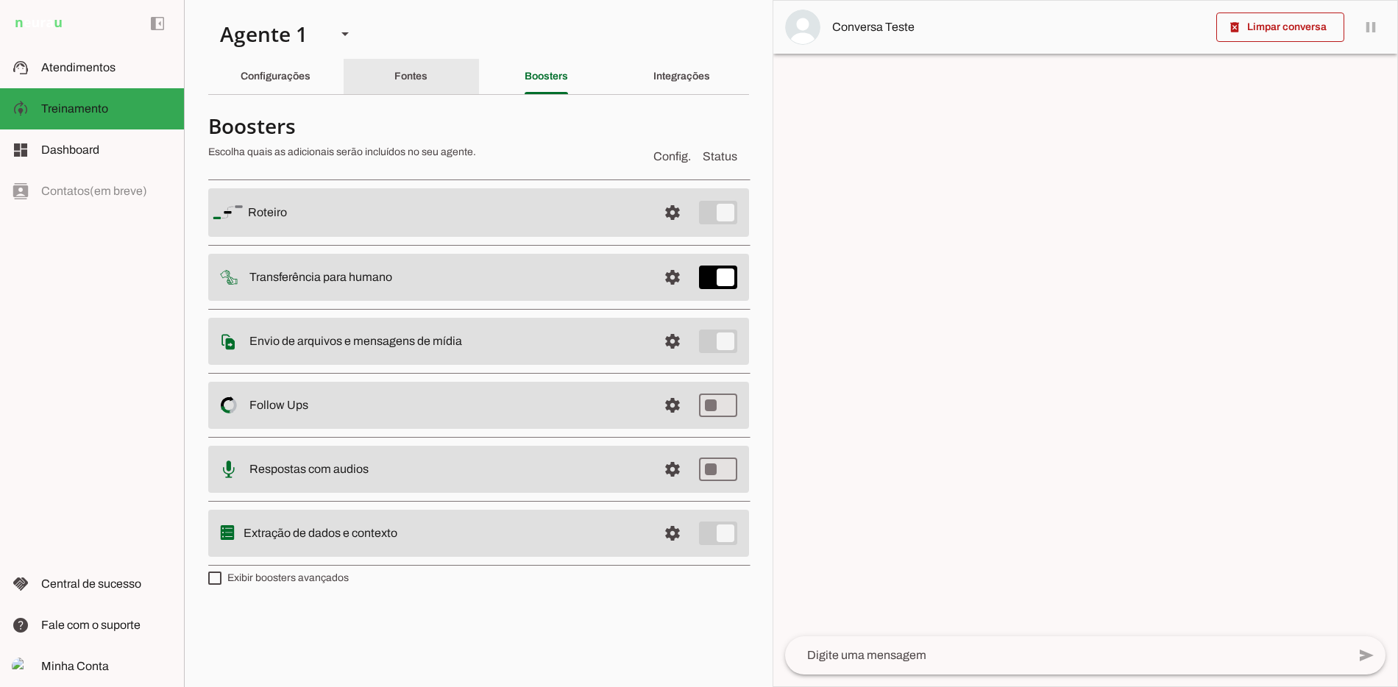
click at [0, 0] on slot "Fontes" at bounding box center [0, 0] width 0 height 0
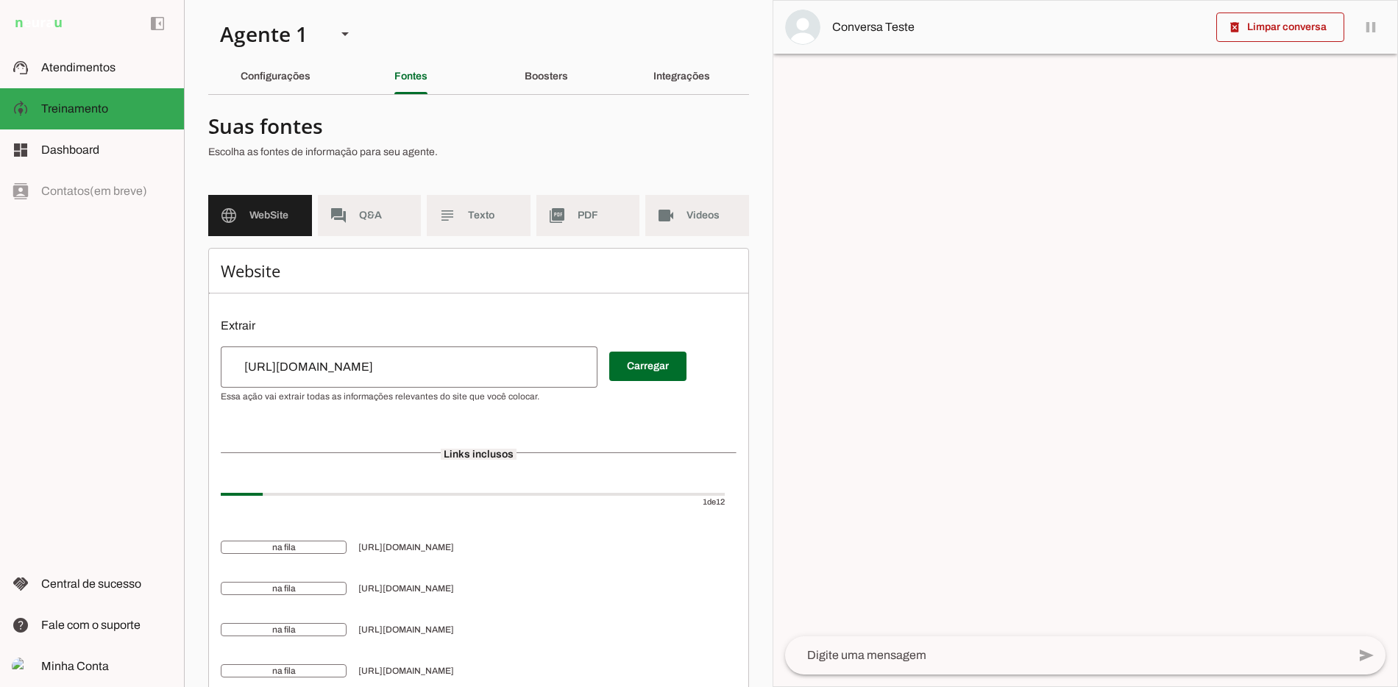
click at [542, 175] on section "Suas fontes Escolha as fontes de informação para seu agente. language WebSite f…" at bounding box center [478, 585] width 541 height 957
click at [548, 201] on md-item "picture_as_pdf PDF" at bounding box center [588, 215] width 104 height 41
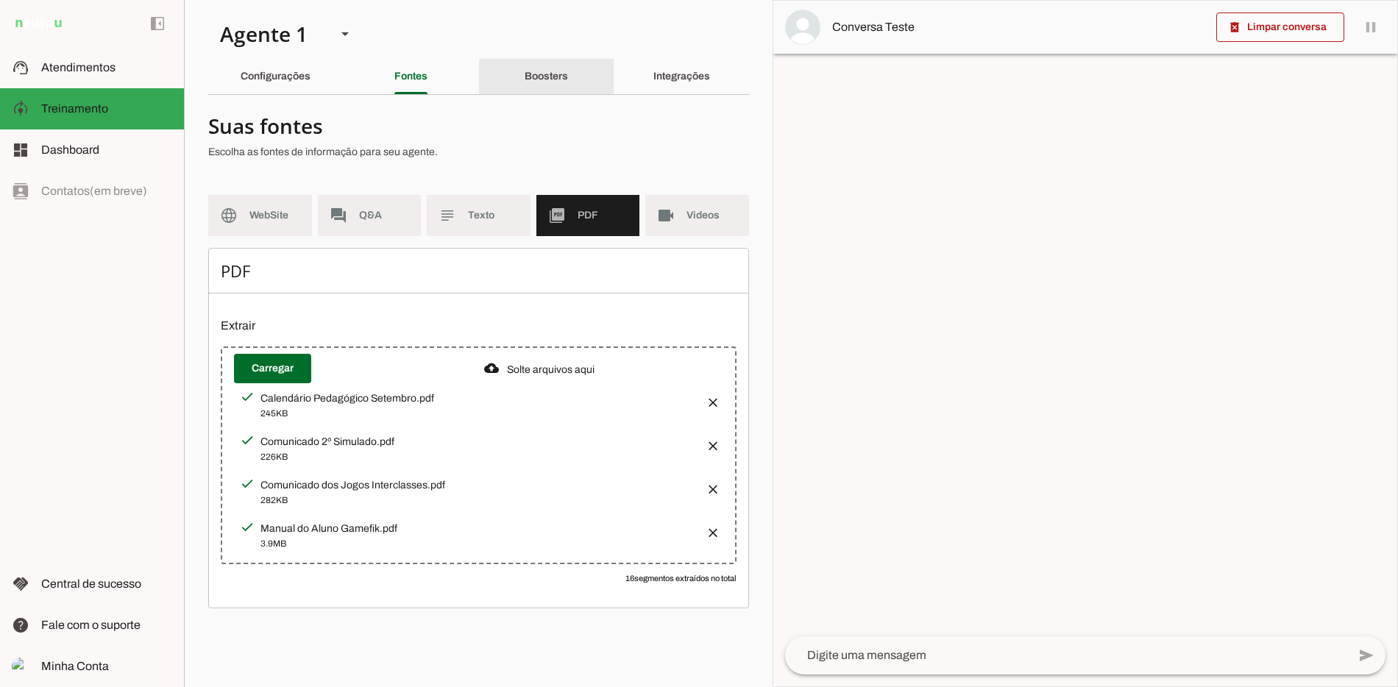
click at [568, 68] on div "Boosters" at bounding box center [546, 76] width 43 height 35
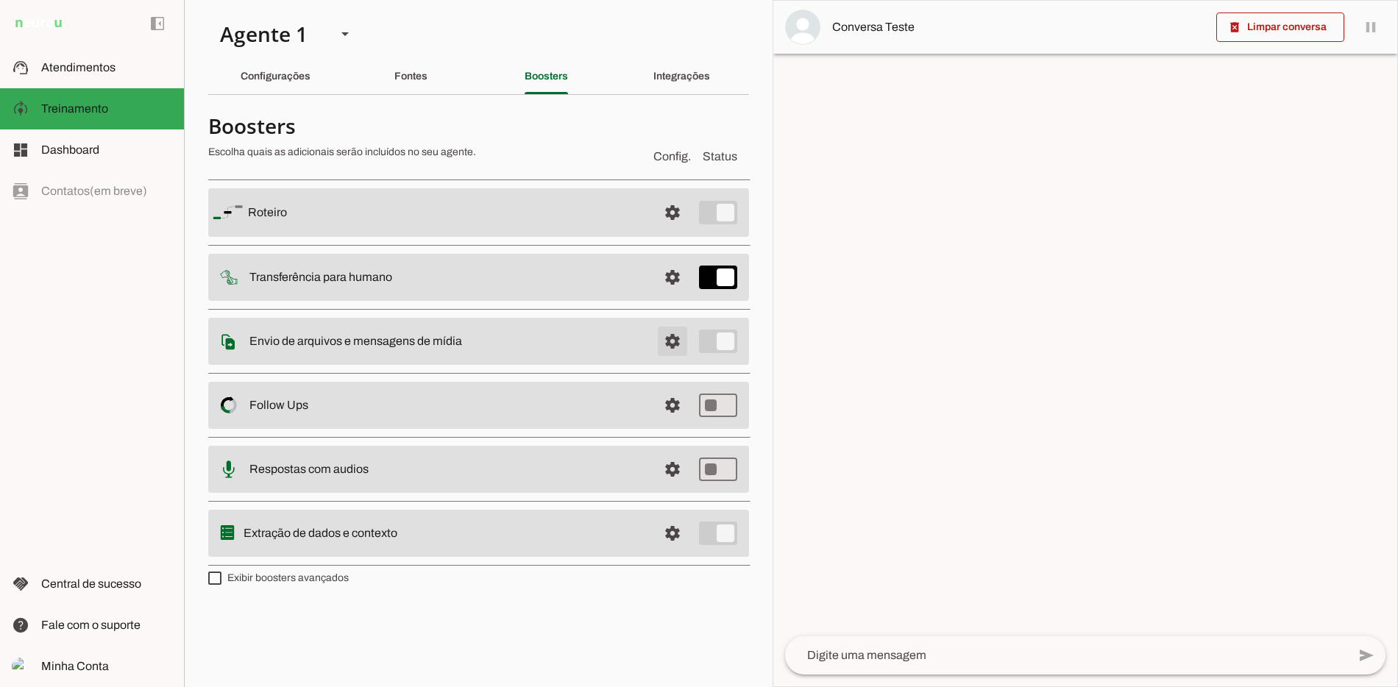
click at [673, 351] on span at bounding box center [672, 341] width 35 height 35
